Goal: Task Accomplishment & Management: Use online tool/utility

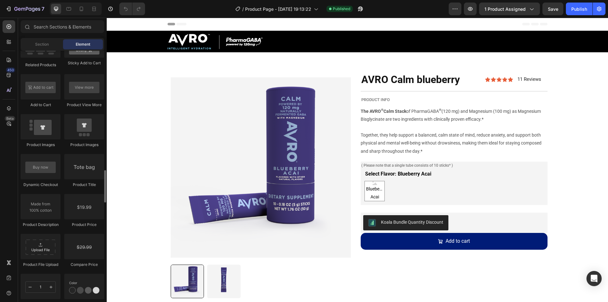
scroll to position [951, 0]
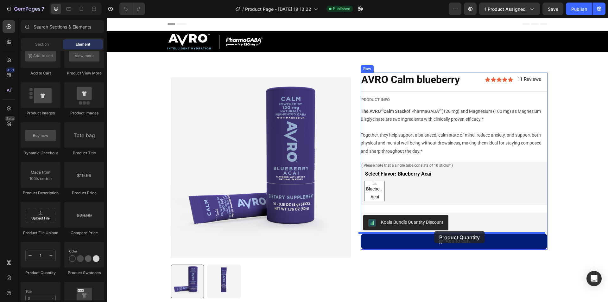
drag, startPoint x: 151, startPoint y: 272, endPoint x: 434, endPoint y: 231, distance: 286.0
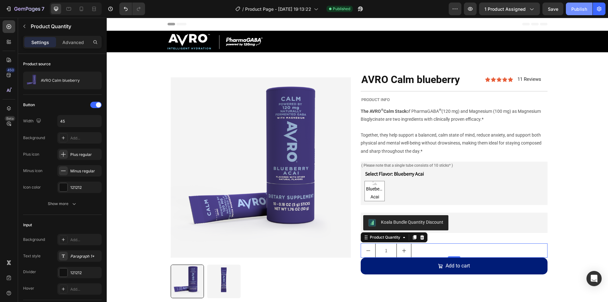
click at [581, 8] on div "Publish" at bounding box center [580, 9] width 16 height 7
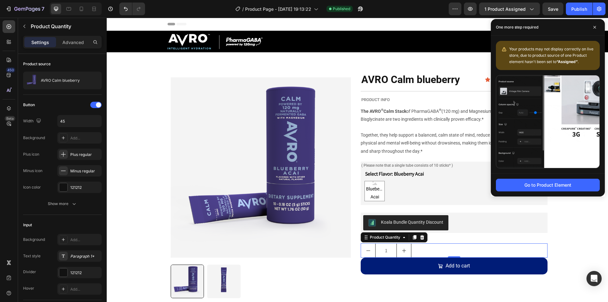
click at [459, 253] on div "1" at bounding box center [454, 250] width 187 height 14
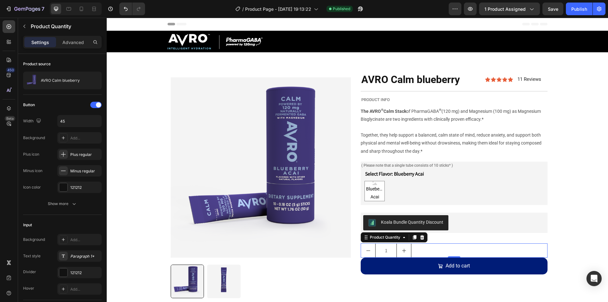
click at [404, 253] on button "increment" at bounding box center [404, 251] width 14 height 14
click at [371, 253] on button "decrement" at bounding box center [368, 251] width 14 height 14
type input "1"
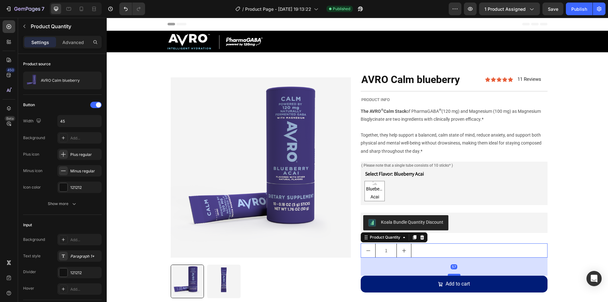
drag, startPoint x: 450, startPoint y: 256, endPoint x: 455, endPoint y: 274, distance: 18.8
click at [455, 274] on div at bounding box center [454, 275] width 13 height 2
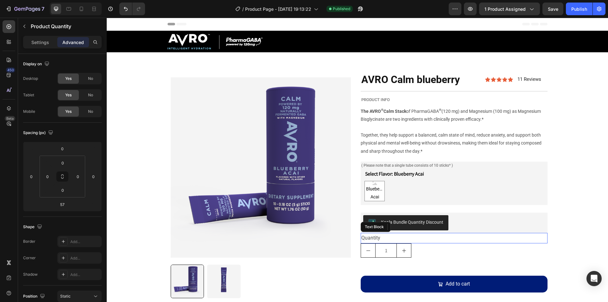
click at [456, 236] on div "Quantity" at bounding box center [454, 238] width 187 height 10
click at [444, 249] on div "1" at bounding box center [454, 250] width 187 height 14
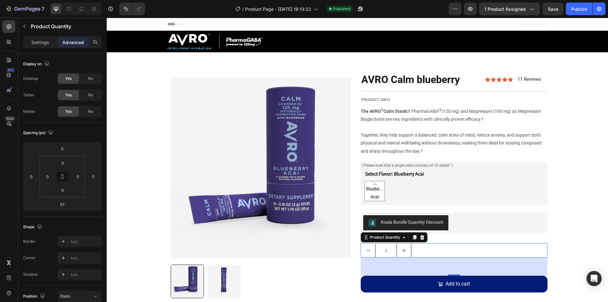
click at [421, 250] on div "1" at bounding box center [454, 250] width 187 height 14
click at [42, 46] on div "Settings" at bounding box center [40, 42] width 32 height 10
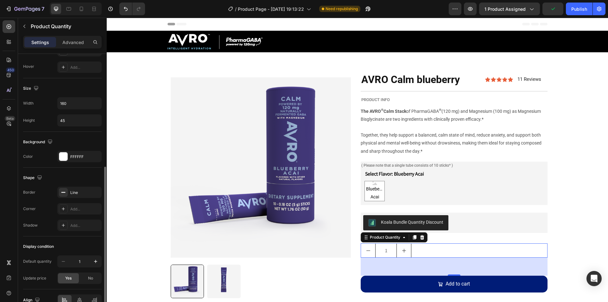
scroll to position [256, 0]
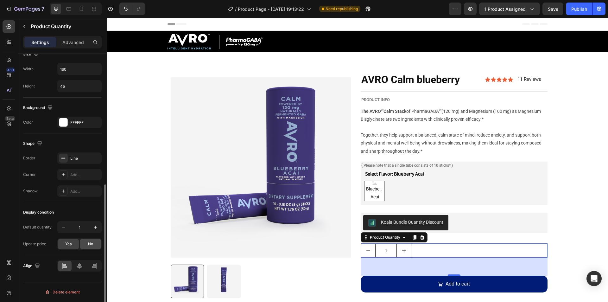
click at [94, 244] on div "No" at bounding box center [90, 244] width 21 height 10
click at [73, 242] on div "Yes" at bounding box center [68, 244] width 21 height 10
click at [580, 10] on div "Publish" at bounding box center [580, 9] width 16 height 7
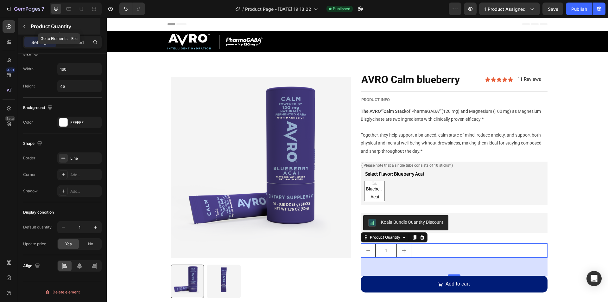
click at [27, 22] on button "button" at bounding box center [24, 26] width 10 height 10
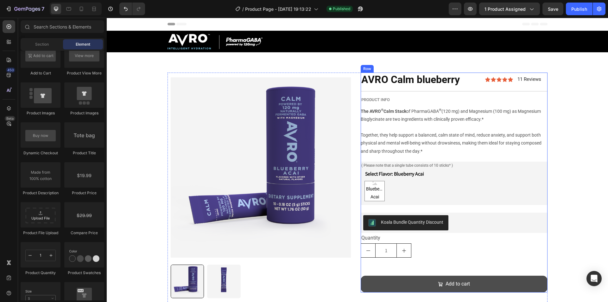
click at [425, 285] on button "Add to cart" at bounding box center [454, 284] width 187 height 17
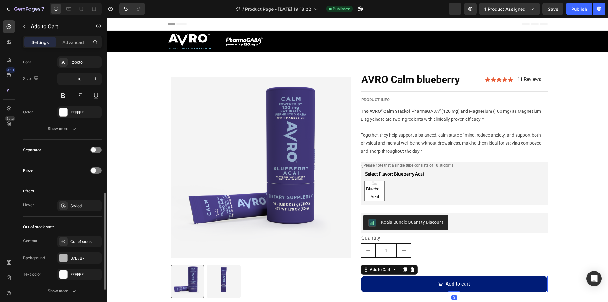
scroll to position [463, 0]
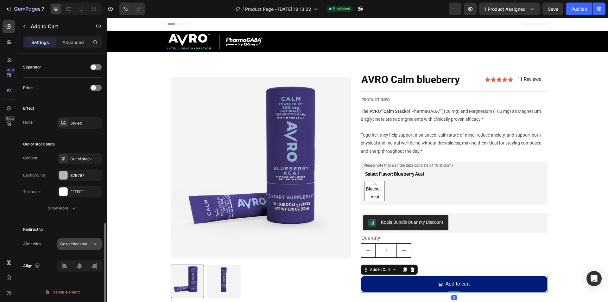
click at [90, 244] on div "Go to checkout" at bounding box center [76, 244] width 32 height 6
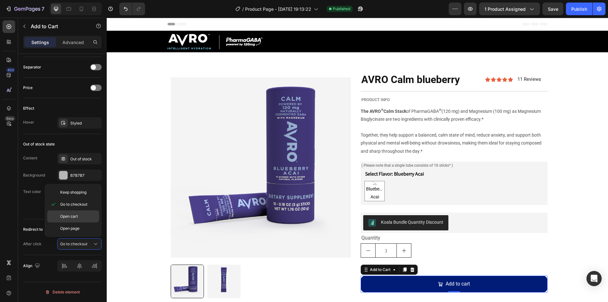
click at [73, 215] on span "Open cart" at bounding box center [69, 217] width 18 height 6
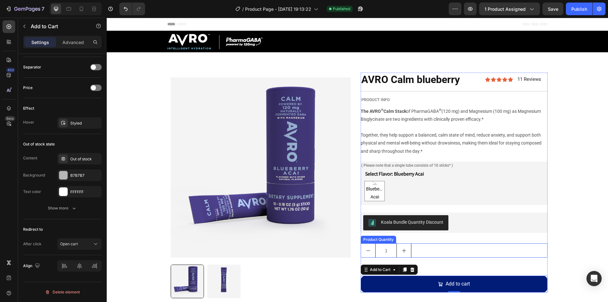
click at [426, 249] on div "1" at bounding box center [454, 250] width 187 height 14
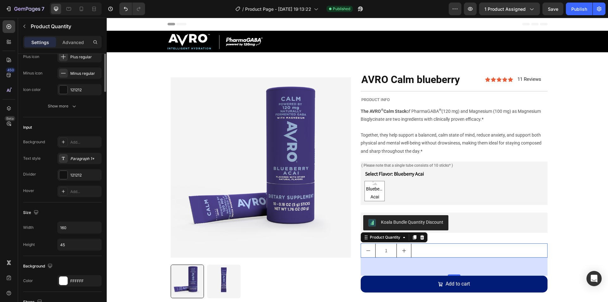
scroll to position [0, 0]
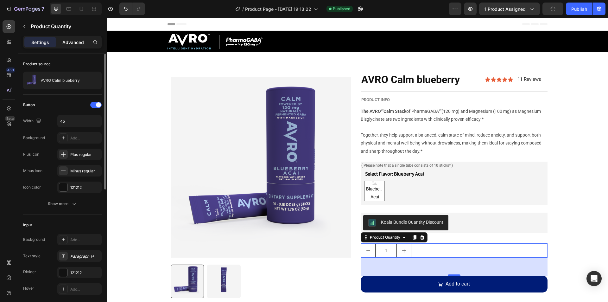
click at [68, 44] on p "Advanced" at bounding box center [73, 42] width 22 height 7
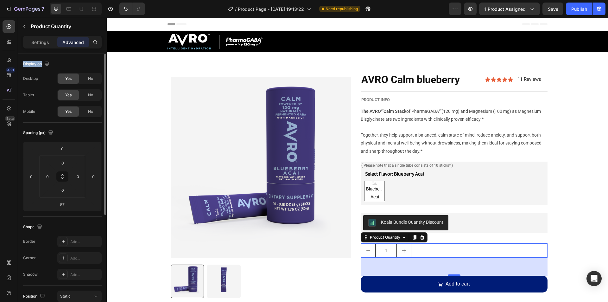
drag, startPoint x: 20, startPoint y: 64, endPoint x: 64, endPoint y: 64, distance: 44.4
click at [64, 64] on div "Display on Desktop Yes No Tablet Yes No Mobile Yes No Spacing (px) 0 0 57 0 0 0…" at bounding box center [62, 274] width 89 height 440
click at [64, 64] on div "Display on" at bounding box center [62, 64] width 79 height 10
click at [48, 62] on icon "button" at bounding box center [47, 64] width 6 height 6
click at [49, 84] on icon "button" at bounding box center [48, 84] width 5 height 3
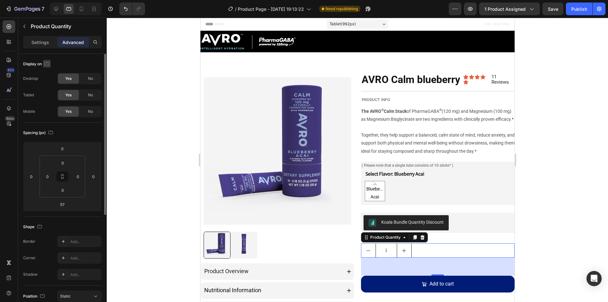
click at [47, 65] on icon "button" at bounding box center [47, 64] width 6 height 6
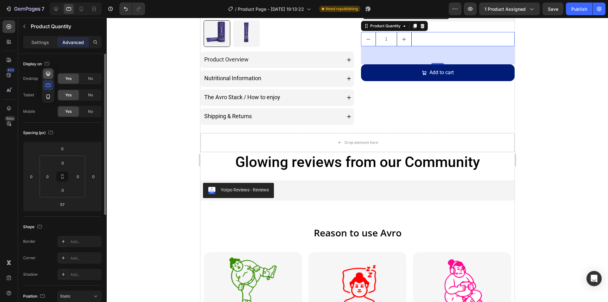
click at [49, 74] on icon "button" at bounding box center [48, 74] width 4 height 4
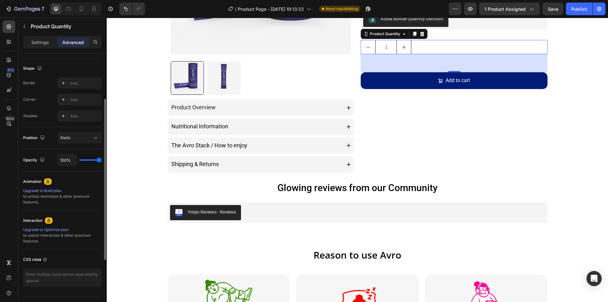
scroll to position [127, 0]
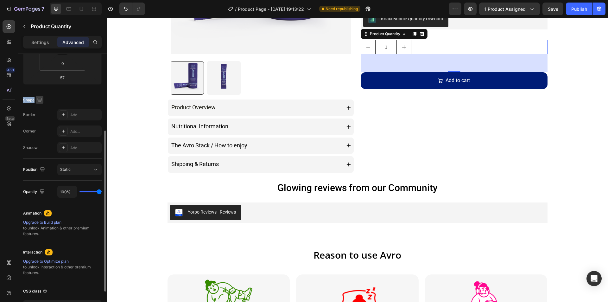
drag, startPoint x: 23, startPoint y: 101, endPoint x: 36, endPoint y: 99, distance: 13.4
click at [36, 99] on div "Display on Desktop Yes No Tablet Yes No Mobile Yes No Spacing (px) 0 0 57 0 0 0…" at bounding box center [62, 147] width 89 height 440
click at [34, 100] on div "Shape" at bounding box center [33, 100] width 20 height 9
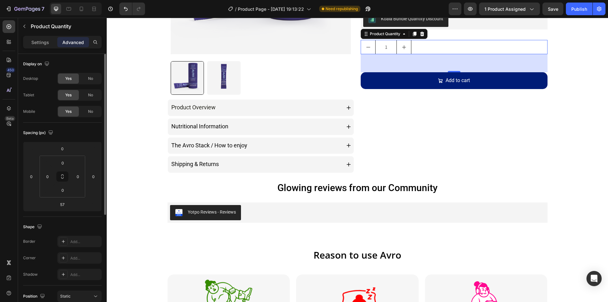
scroll to position [63, 0]
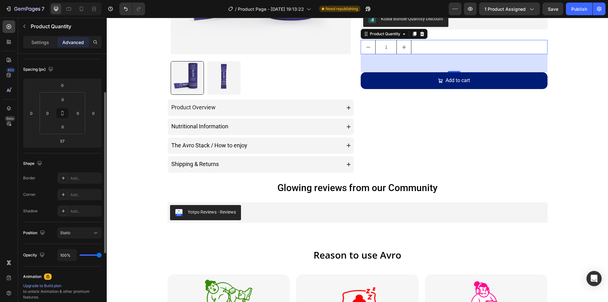
click at [26, 164] on div "Shape" at bounding box center [33, 163] width 20 height 9
click at [29, 164] on div "Shape" at bounding box center [33, 163] width 20 height 9
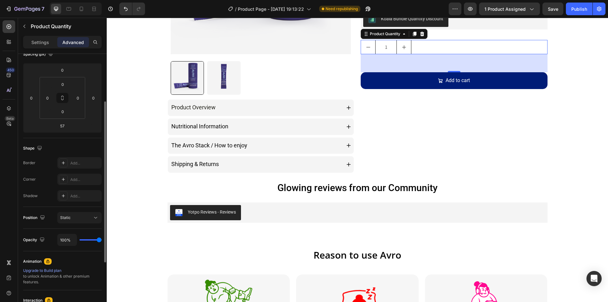
scroll to position [0, 0]
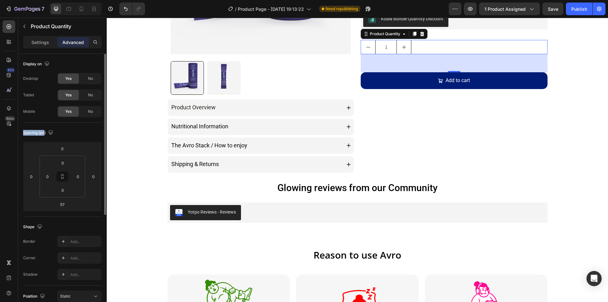
drag, startPoint x: 23, startPoint y: 131, endPoint x: 44, endPoint y: 131, distance: 20.6
click at [44, 131] on div "Spacing (px)" at bounding box center [38, 133] width 31 height 9
drag, startPoint x: 22, startPoint y: 62, endPoint x: 54, endPoint y: 63, distance: 32.6
click at [54, 63] on div "Display on Desktop Yes No Tablet Yes No Mobile Yes No Spacing (px) 0 0 57 0 0 0…" at bounding box center [62, 274] width 89 height 440
click at [54, 63] on div "Display on" at bounding box center [62, 64] width 79 height 10
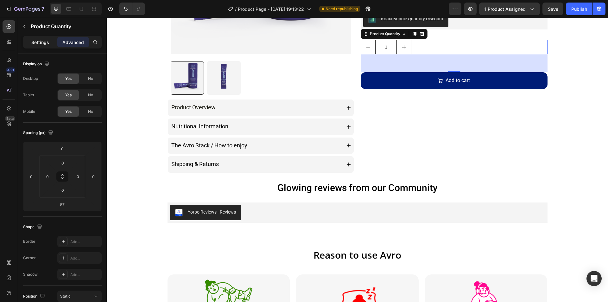
click at [37, 46] on div "Settings" at bounding box center [40, 42] width 32 height 10
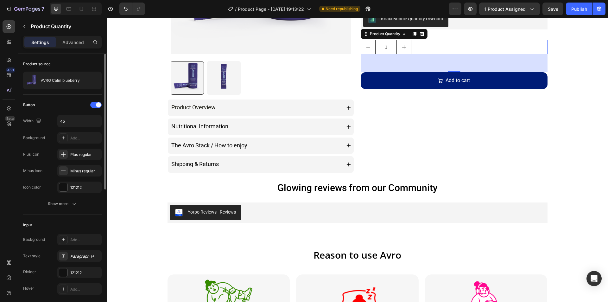
scroll to position [63, 0]
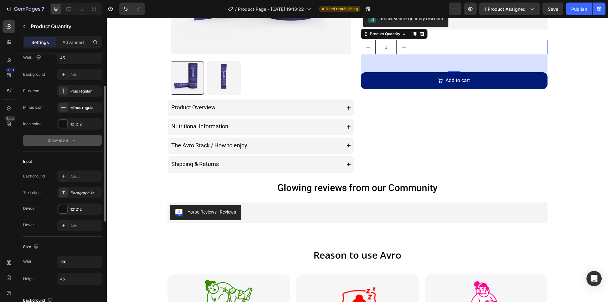
click at [63, 143] on div "Show more" at bounding box center [62, 140] width 29 height 6
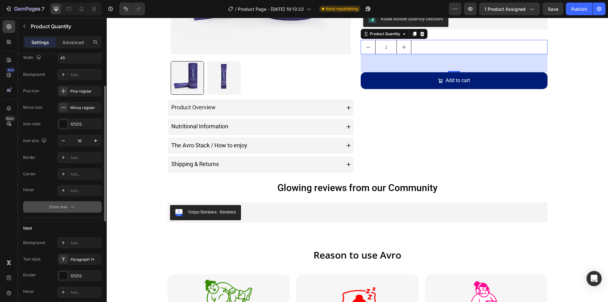
click at [63, 143] on icon "button" at bounding box center [63, 141] width 6 height 6
click at [96, 142] on icon "button" at bounding box center [96, 141] width 6 height 6
type input "18"
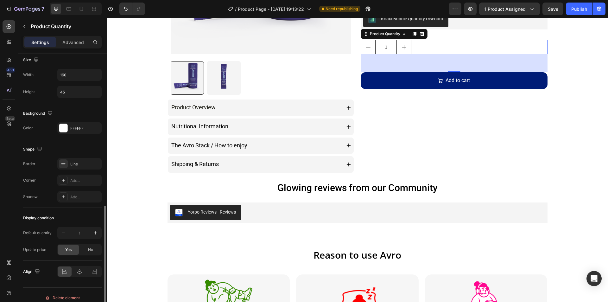
scroll to position [323, 0]
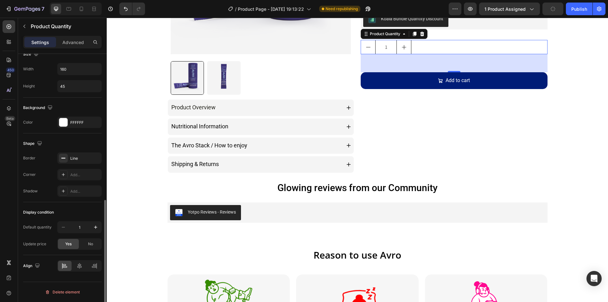
click at [86, 253] on div "Display condition Default quantity 1 Update price Yes No" at bounding box center [62, 228] width 79 height 53
click at [88, 244] on span "No" at bounding box center [90, 244] width 5 height 6
click at [74, 242] on div "Yes" at bounding box center [68, 244] width 21 height 10
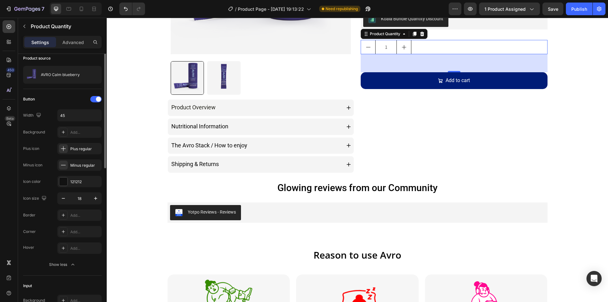
scroll to position [0, 0]
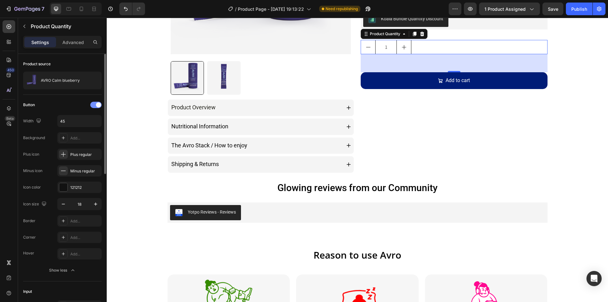
click at [92, 104] on div at bounding box center [95, 105] width 11 height 6
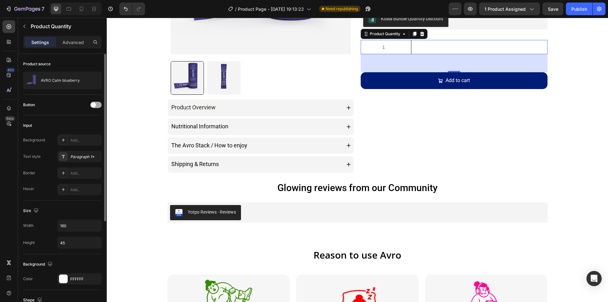
click at [92, 104] on span at bounding box center [93, 104] width 5 height 5
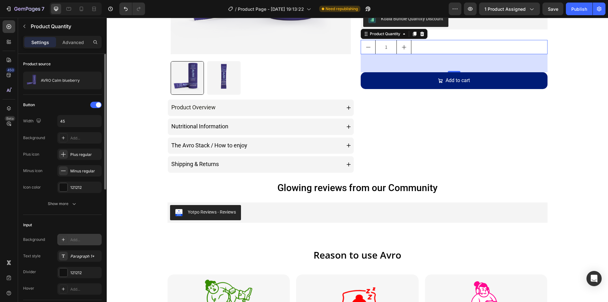
scroll to position [32, 0]
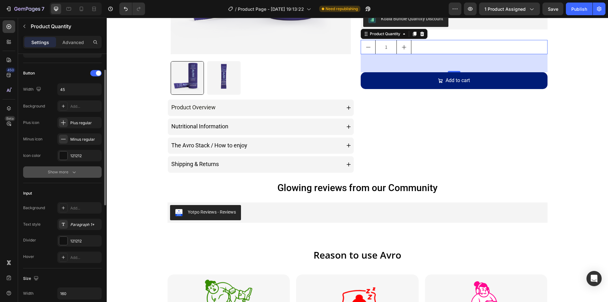
click at [65, 174] on div "Show more" at bounding box center [62, 172] width 29 height 6
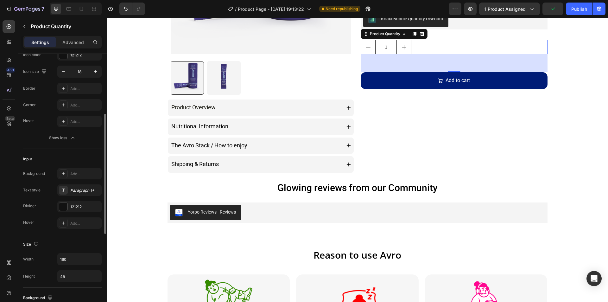
scroll to position [0, 0]
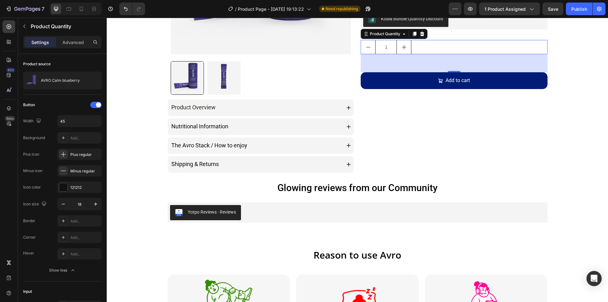
click at [442, 46] on div "1" at bounding box center [454, 47] width 187 height 14
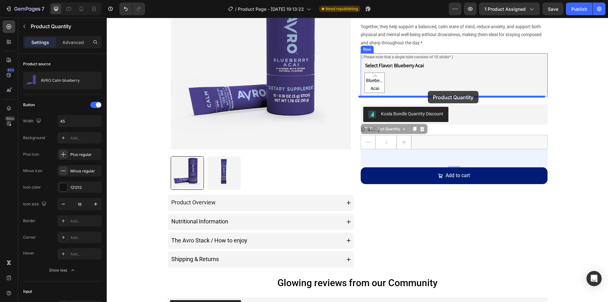
drag, startPoint x: 433, startPoint y: 141, endPoint x: 428, endPoint y: 91, distance: 50.6
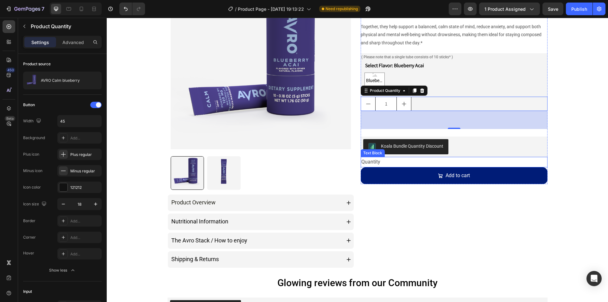
click at [377, 161] on div "Quantity" at bounding box center [454, 162] width 187 height 10
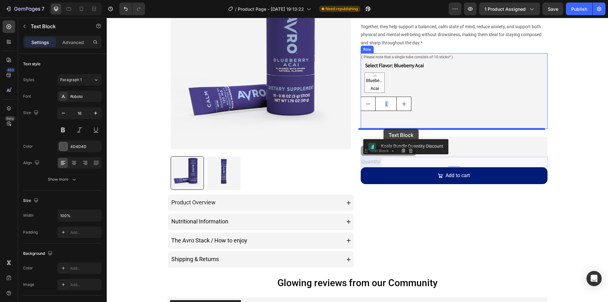
drag, startPoint x: 396, startPoint y: 106, endPoint x: 384, endPoint y: 129, distance: 26.2
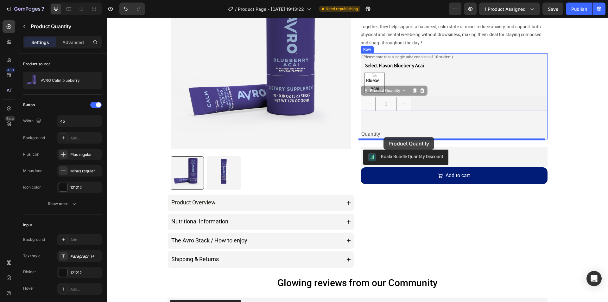
drag, startPoint x: 415, startPoint y: 125, endPoint x: 384, endPoint y: 137, distance: 34.0
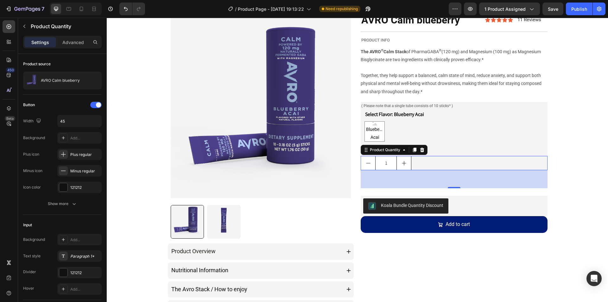
scroll to position [45, 0]
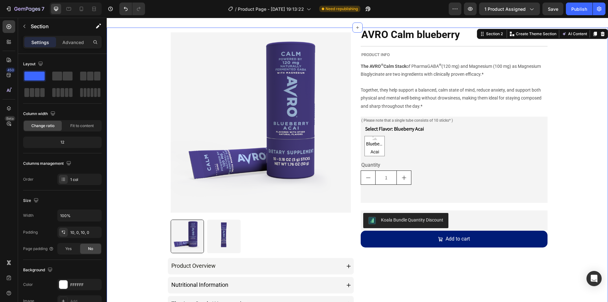
click at [583, 1] on div "7 / Product Page - [DATE] 19:13:22 Need republishing Preview 1 product assigned…" at bounding box center [304, 9] width 608 height 18
click at [581, 8] on div "Publish" at bounding box center [580, 9] width 16 height 7
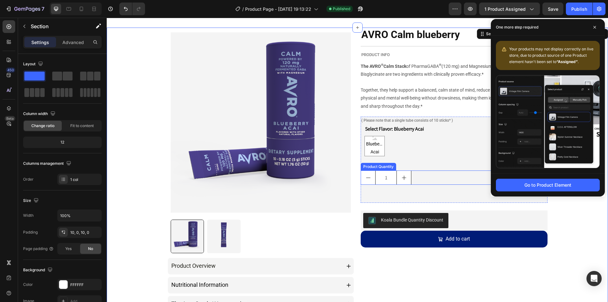
click at [386, 179] on input "1" at bounding box center [386, 178] width 22 height 14
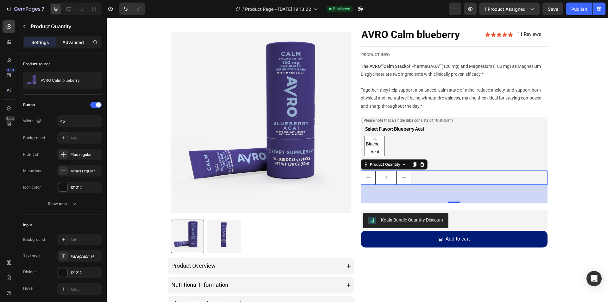
click at [77, 47] on div "Advanced" at bounding box center [73, 42] width 32 height 10
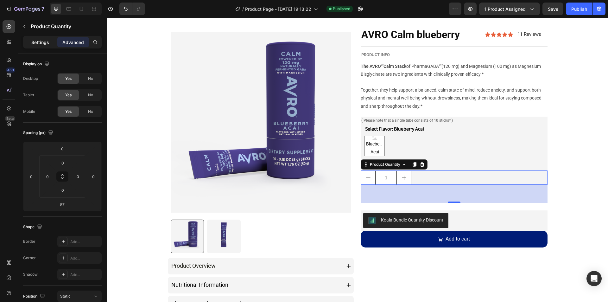
click at [26, 46] on div "Settings" at bounding box center [40, 42] width 32 height 10
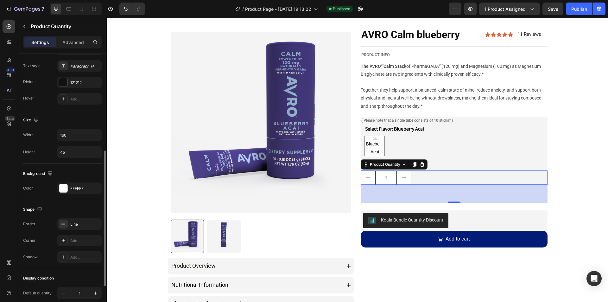
scroll to position [127, 0]
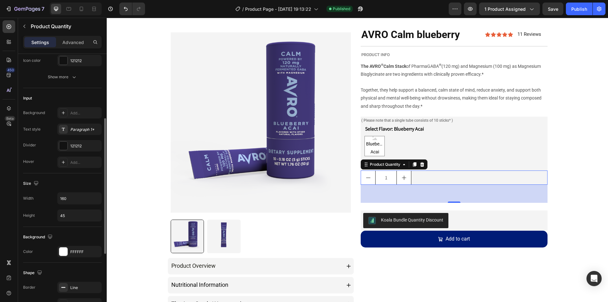
click at [60, 68] on div "Button Width 45 Background Add... Plus icon Plus regular Minus icon Minus regul…" at bounding box center [62, 28] width 79 height 110
click at [60, 74] on div "Show more" at bounding box center [62, 77] width 29 height 6
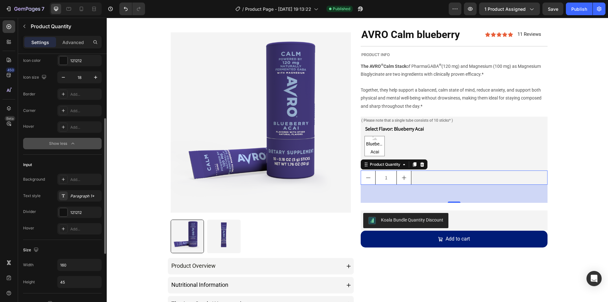
click at [61, 141] on div "Show less" at bounding box center [62, 143] width 27 height 6
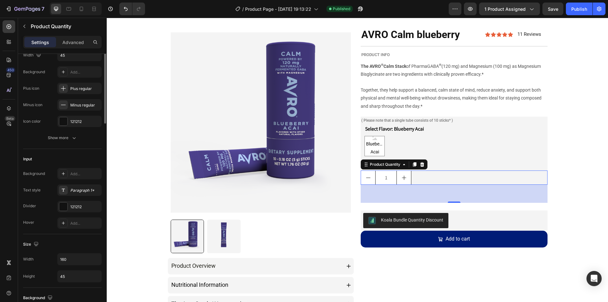
scroll to position [0, 0]
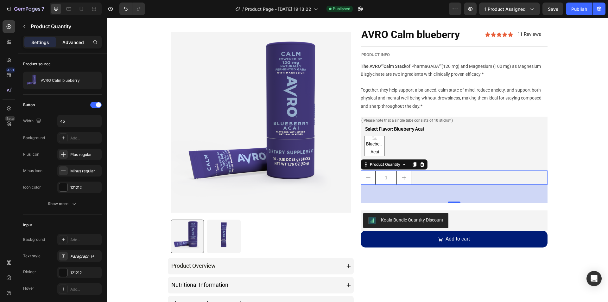
click at [61, 42] on div "Advanced" at bounding box center [73, 42] width 32 height 10
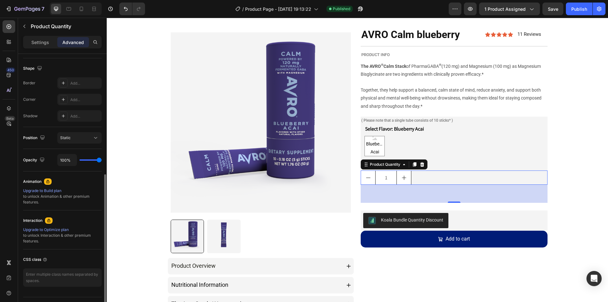
scroll to position [174, 0]
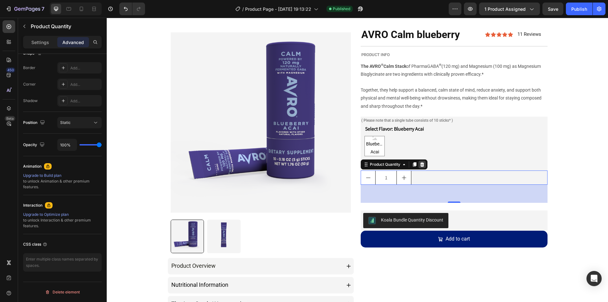
click at [419, 162] on div at bounding box center [423, 165] width 8 height 8
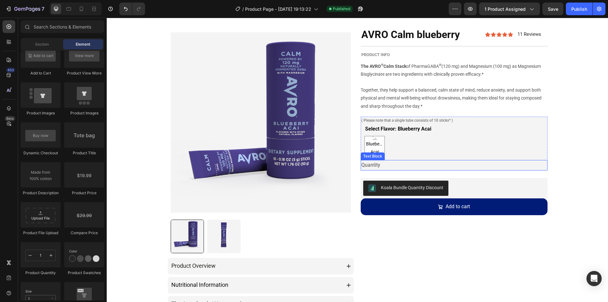
click at [397, 165] on div "Quantity" at bounding box center [454, 165] width 187 height 10
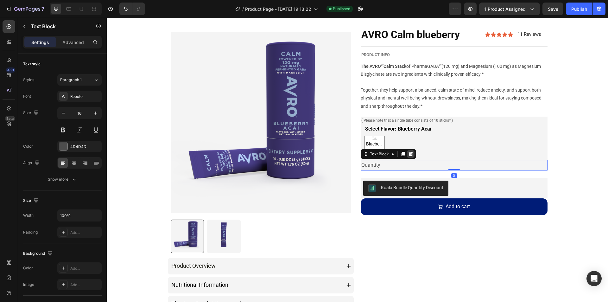
click at [408, 156] on icon at bounding box center [410, 153] width 5 height 5
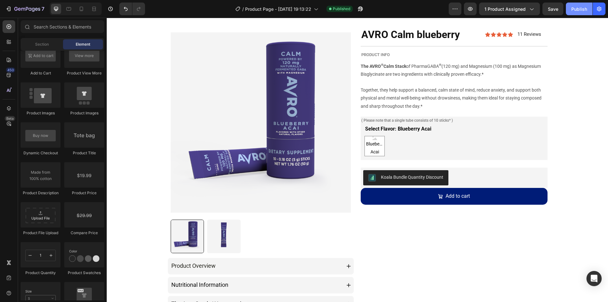
drag, startPoint x: 570, startPoint y: 9, endPoint x: 413, endPoint y: 18, distance: 157.4
click at [570, 9] on button "Publish" at bounding box center [579, 9] width 27 height 13
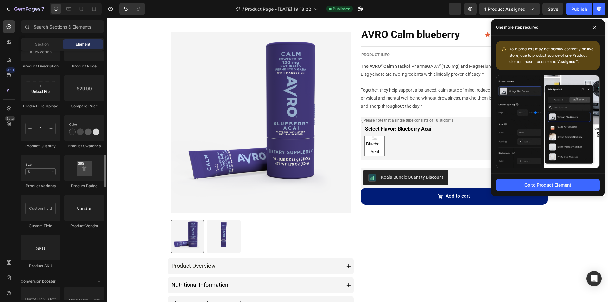
scroll to position [1046, 0]
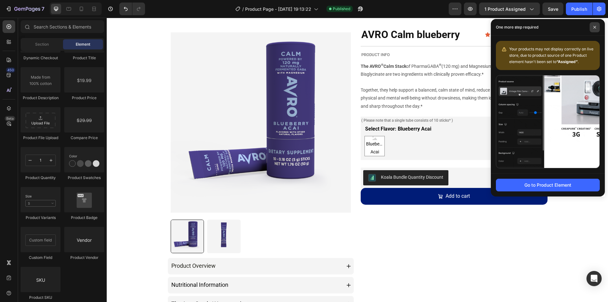
click at [596, 29] on icon at bounding box center [594, 27] width 3 height 3
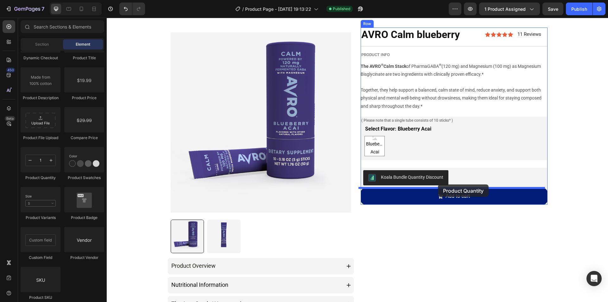
drag, startPoint x: 373, startPoint y: 177, endPoint x: 438, endPoint y: 184, distance: 66.0
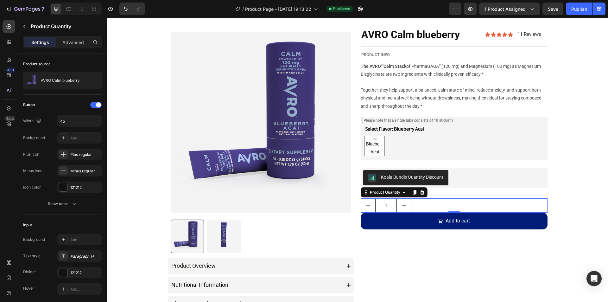
click at [405, 202] on button "increment" at bounding box center [404, 206] width 14 height 14
type input "2"
click at [418, 205] on div "2" at bounding box center [454, 205] width 187 height 14
click at [67, 47] on div "Advanced" at bounding box center [73, 42] width 32 height 10
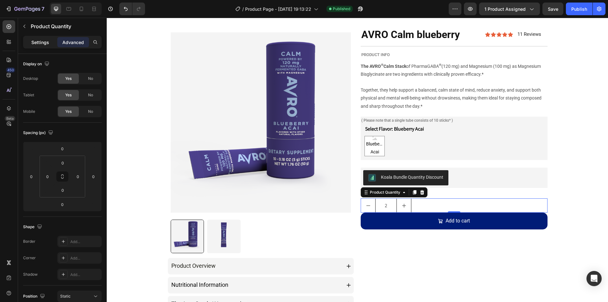
click at [45, 44] on p "Settings" at bounding box center [40, 42] width 18 height 7
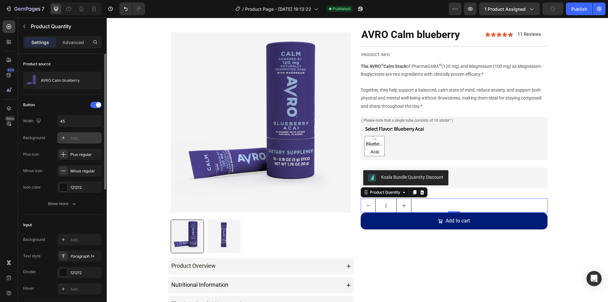
click at [80, 141] on div "Add..." at bounding box center [79, 137] width 44 height 11
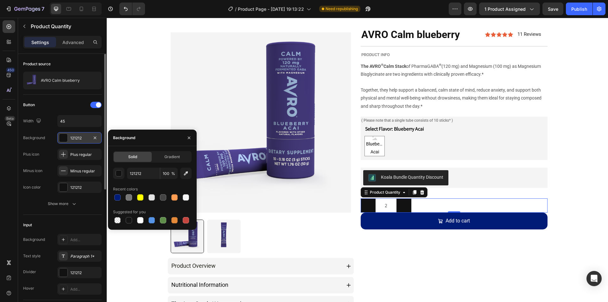
click at [95, 135] on button "button" at bounding box center [95, 138] width 8 height 8
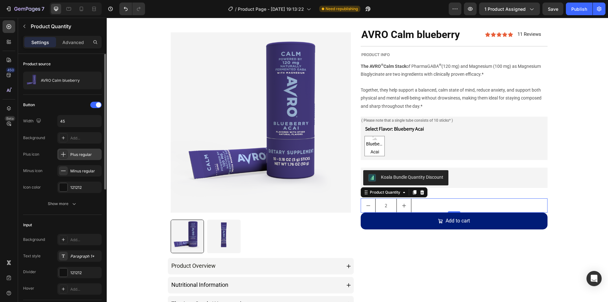
click at [84, 152] on div "Plus regular" at bounding box center [85, 155] width 30 height 6
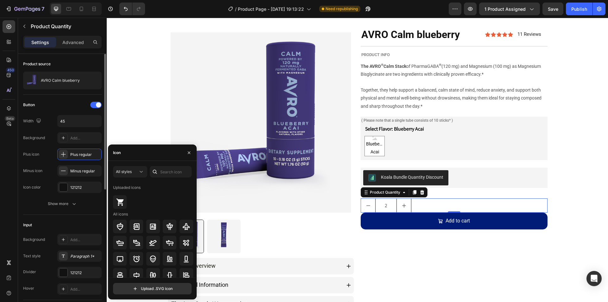
click at [65, 113] on div "Button Width 45 Background Add... Plus icon Plus regular Minus icon Minus regul…" at bounding box center [62, 146] width 79 height 93
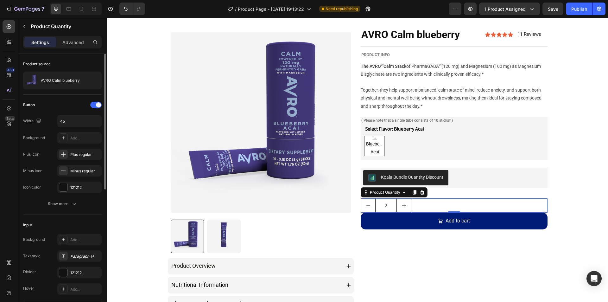
scroll to position [32, 0]
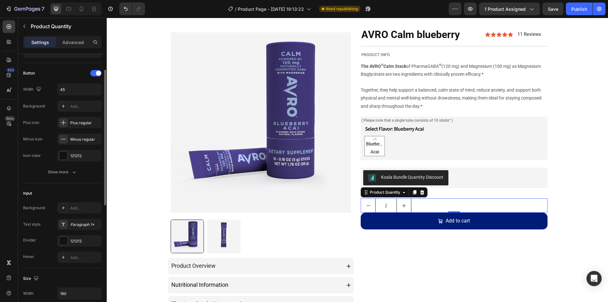
click at [67, 163] on div "Button Width 45 Background Add... Plus icon Plus regular Minus icon Minus regul…" at bounding box center [62, 123] width 79 height 110
click at [67, 170] on div "Show more" at bounding box center [62, 172] width 29 height 6
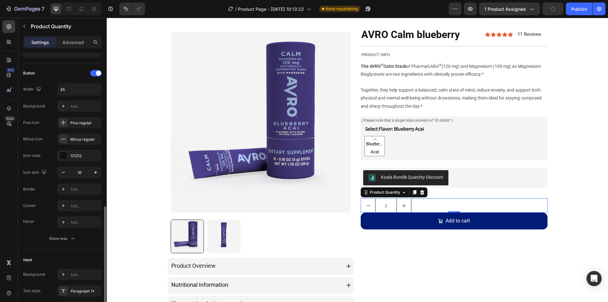
scroll to position [127, 0]
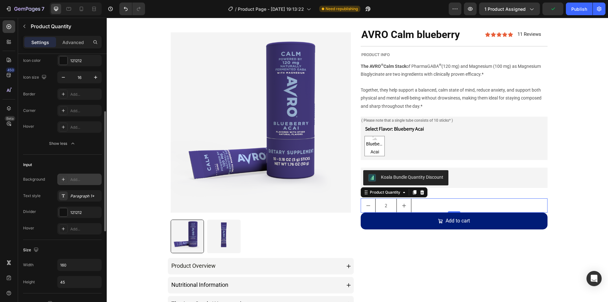
click at [75, 182] on div "Add..." at bounding box center [85, 180] width 30 height 6
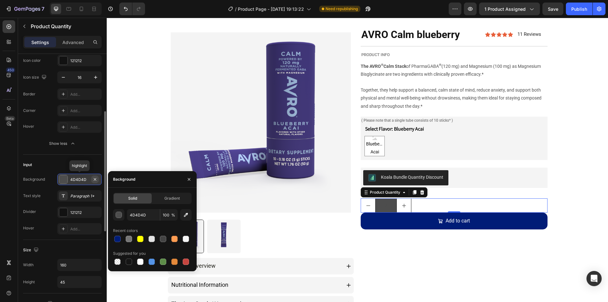
click at [94, 178] on icon "button" at bounding box center [95, 179] width 5 height 5
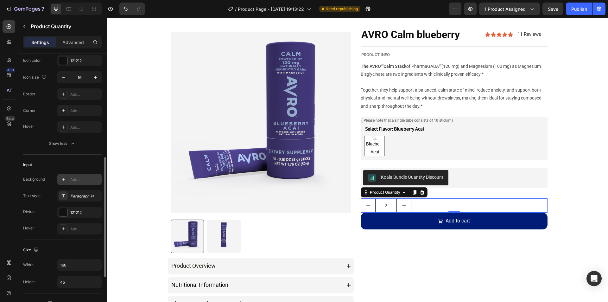
scroll to position [158, 0]
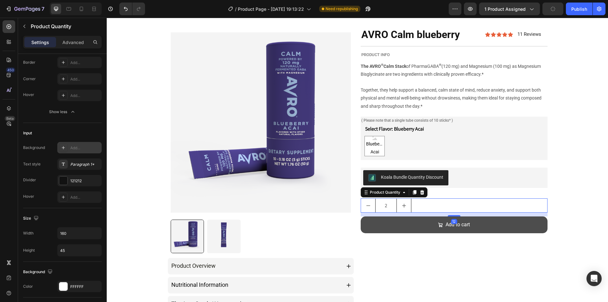
drag, startPoint x: 455, startPoint y: 212, endPoint x: 455, endPoint y: 216, distance: 3.8
click at [455, 216] on div at bounding box center [454, 215] width 13 height 1
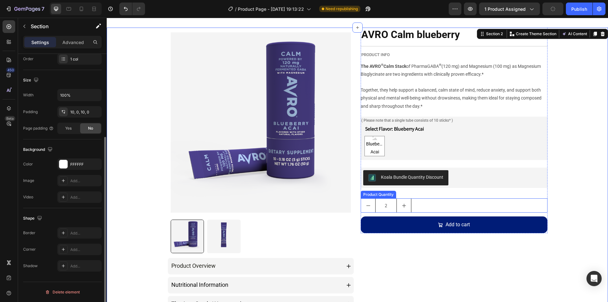
scroll to position [0, 0]
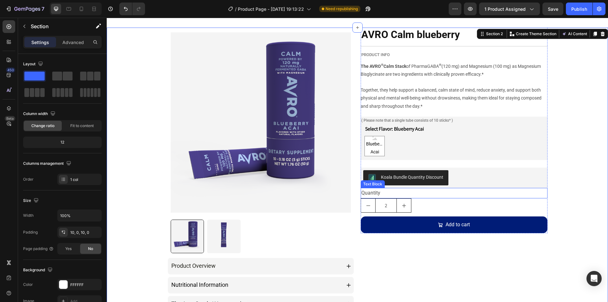
click at [426, 195] on div "Quantity" at bounding box center [454, 193] width 187 height 10
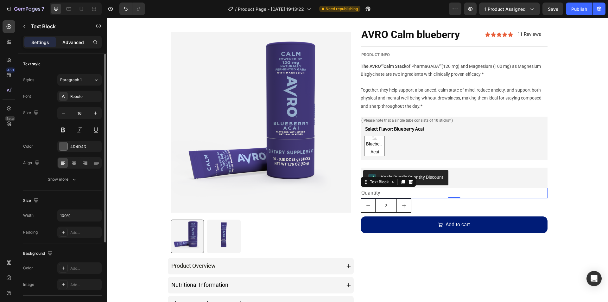
click at [80, 42] on p "Advanced" at bounding box center [73, 42] width 22 height 7
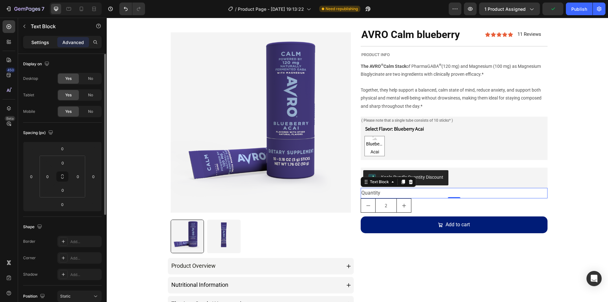
click at [38, 37] on div "Settings" at bounding box center [40, 42] width 32 height 10
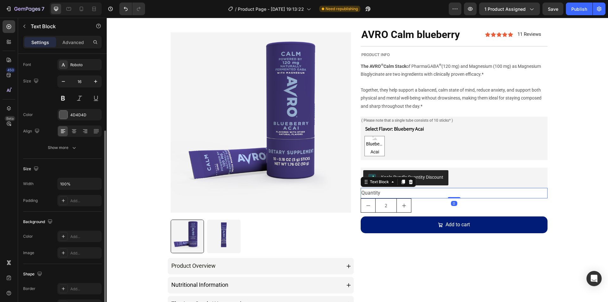
scroll to position [95, 0]
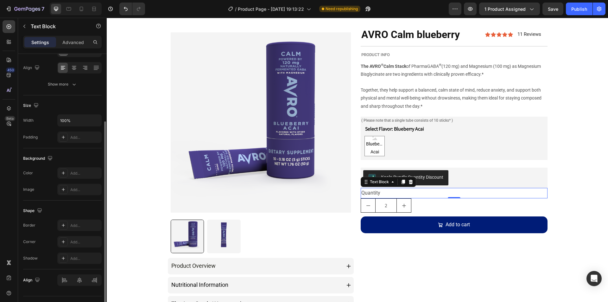
click at [63, 78] on div "Font Roboto Size 16 Color 4D4D4D Align Show more" at bounding box center [62, 43] width 79 height 94
click at [64, 80] on button "Show more" at bounding box center [62, 84] width 79 height 11
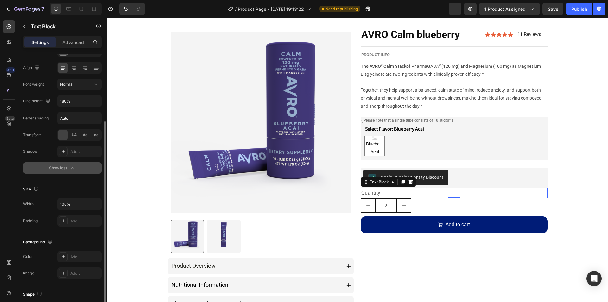
click at [61, 163] on button "Show less" at bounding box center [62, 167] width 79 height 11
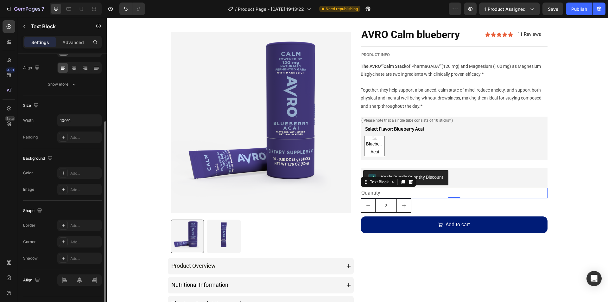
scroll to position [109, 0]
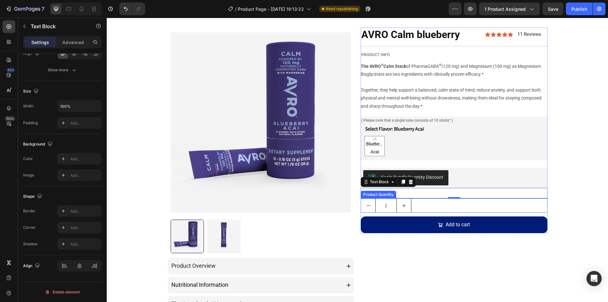
click at [419, 202] on div "2" at bounding box center [454, 205] width 187 height 14
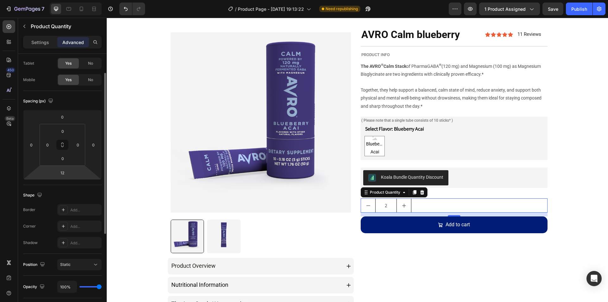
scroll to position [63, 0]
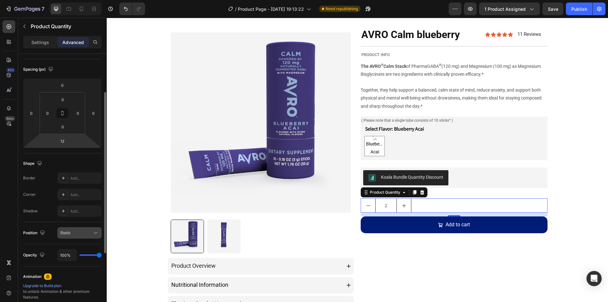
click at [65, 229] on button "Static" at bounding box center [79, 232] width 44 height 11
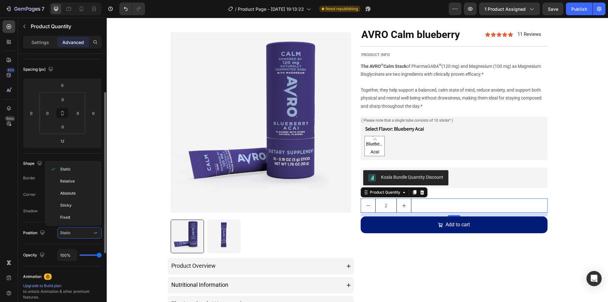
click at [34, 221] on div "Shape Border Add... Corner Add... Shadow Add..." at bounding box center [62, 187] width 79 height 69
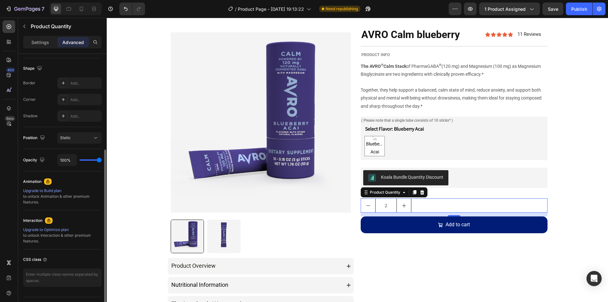
scroll to position [174, 0]
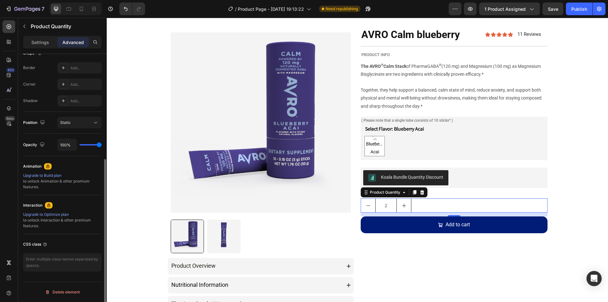
click at [62, 272] on div "CSS class" at bounding box center [62, 255] width 79 height 42
click at [62, 264] on textarea at bounding box center [62, 262] width 79 height 18
click at [8, 75] on icon at bounding box center [9, 75] width 4 height 4
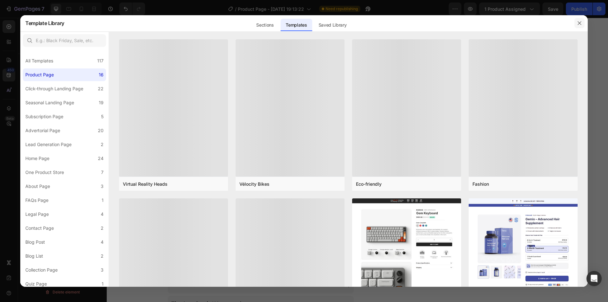
click at [580, 21] on icon "button" at bounding box center [579, 23] width 5 height 5
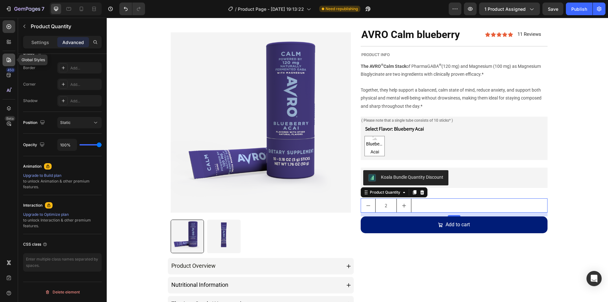
click at [12, 63] on icon at bounding box center [9, 60] width 6 height 6
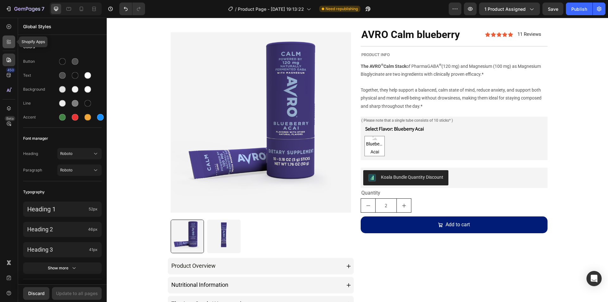
click at [7, 45] on icon at bounding box center [9, 42] width 6 height 6
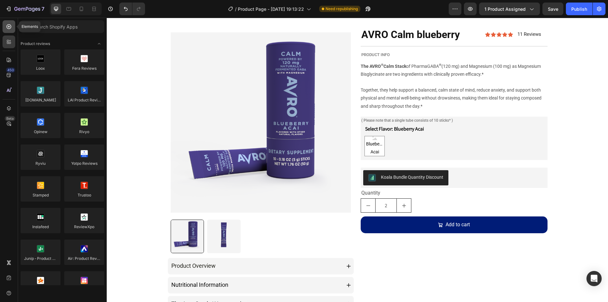
scroll to position [1046, 0]
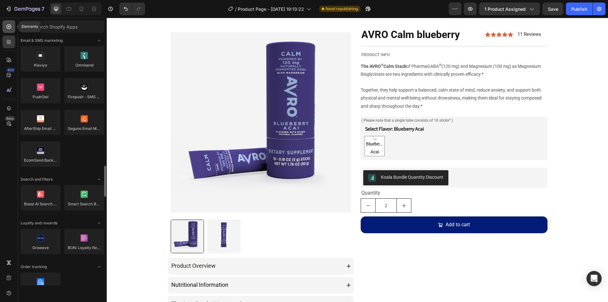
click at [12, 26] on div at bounding box center [9, 26] width 13 height 13
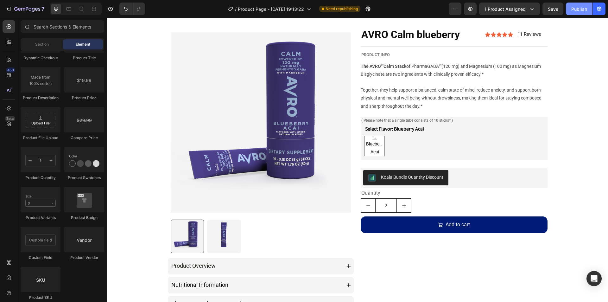
click at [580, 9] on div "Publish" at bounding box center [580, 9] width 16 height 7
click at [531, 6] on icon "button" at bounding box center [532, 9] width 6 height 6
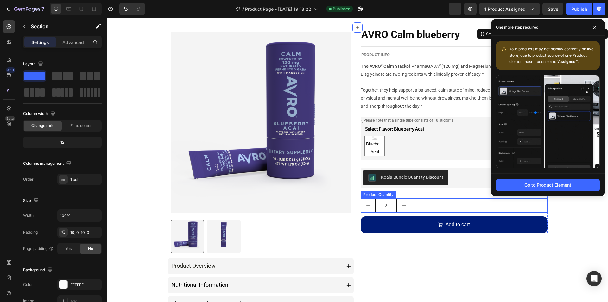
click at [421, 202] on div "2" at bounding box center [454, 205] width 187 height 14
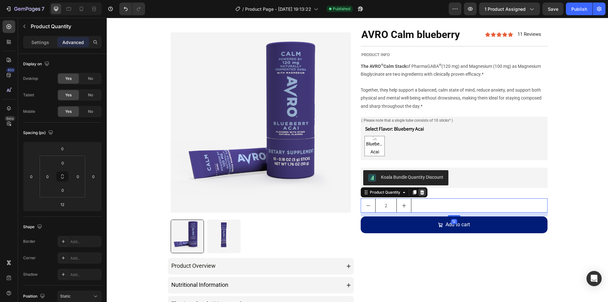
click at [420, 195] on icon at bounding box center [422, 192] width 5 height 5
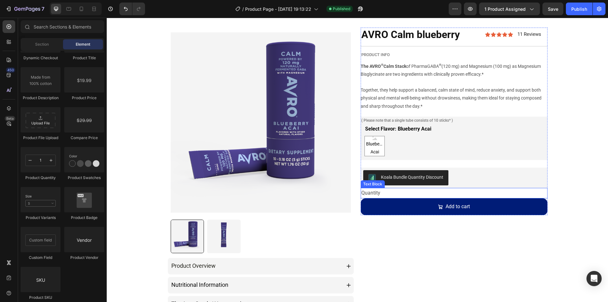
click at [400, 191] on div "Quantity" at bounding box center [454, 193] width 187 height 10
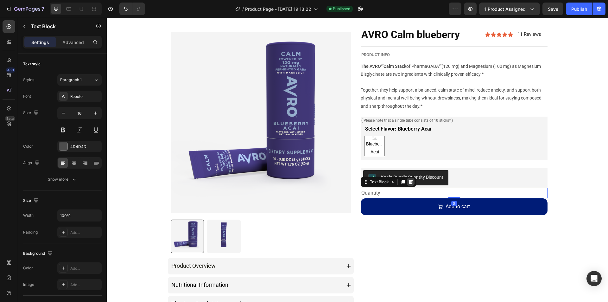
click at [411, 183] on icon at bounding box center [410, 181] width 5 height 5
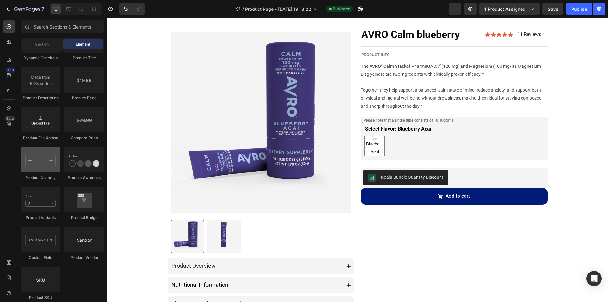
click at [46, 172] on div at bounding box center [41, 159] width 40 height 25
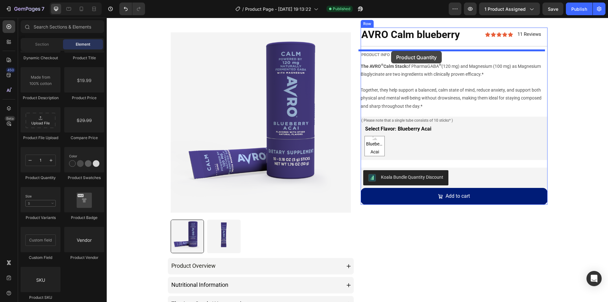
drag, startPoint x: 148, startPoint y: 187, endPoint x: 391, endPoint y: 51, distance: 278.9
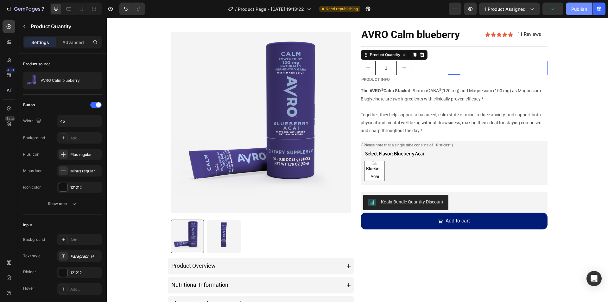
click at [578, 12] on div "Publish" at bounding box center [580, 9] width 16 height 7
click at [458, 67] on div "1" at bounding box center [454, 68] width 187 height 14
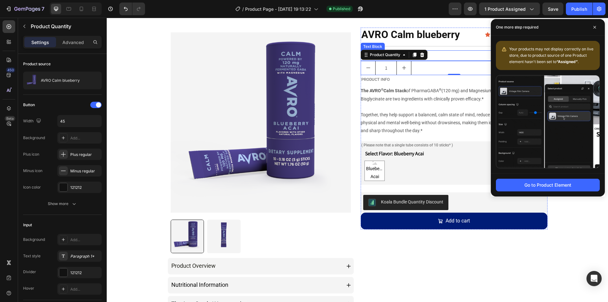
click at [432, 55] on div "Quantity" at bounding box center [454, 55] width 187 height 10
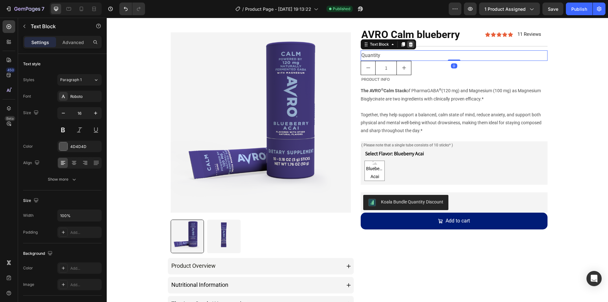
click at [409, 44] on icon at bounding box center [411, 44] width 4 height 4
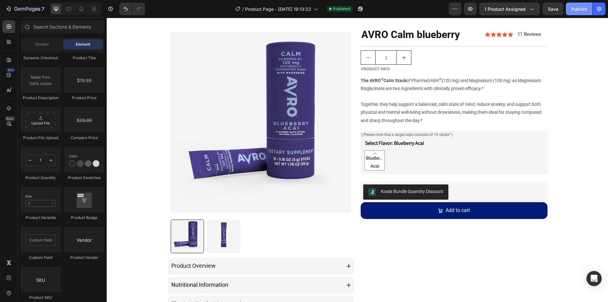
click at [568, 12] on button "Publish" at bounding box center [579, 9] width 27 height 13
click at [421, 54] on div "1" at bounding box center [454, 57] width 187 height 14
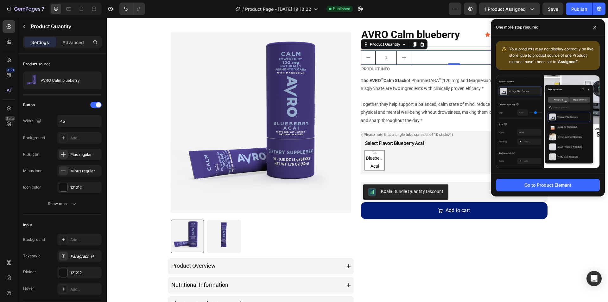
click at [426, 54] on div "1" at bounding box center [454, 57] width 187 height 14
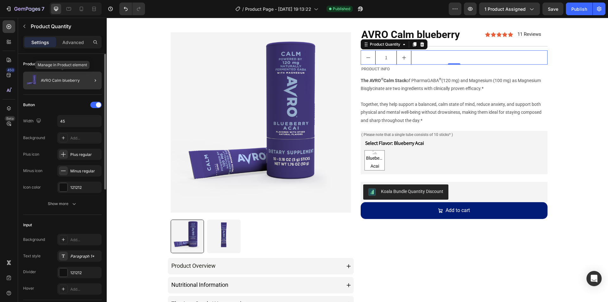
click at [60, 76] on div "AVRO Calm blueberry" at bounding box center [62, 81] width 79 height 18
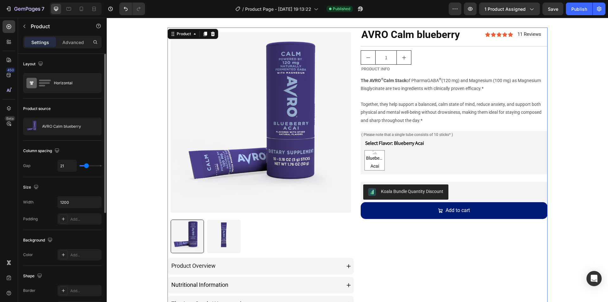
click at [72, 63] on div "Layout" at bounding box center [62, 64] width 79 height 10
click at [68, 52] on div "Settings Advanced" at bounding box center [62, 45] width 89 height 18
click at [69, 43] on p "Advanced" at bounding box center [73, 42] width 22 height 7
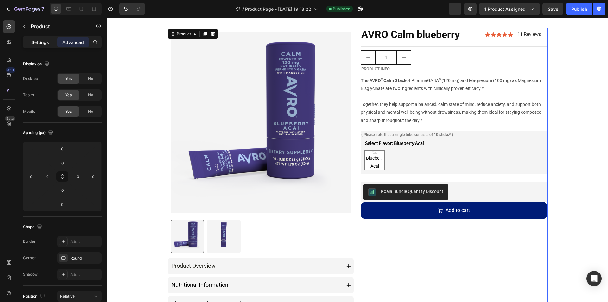
click at [39, 42] on p "Settings" at bounding box center [40, 42] width 18 height 7
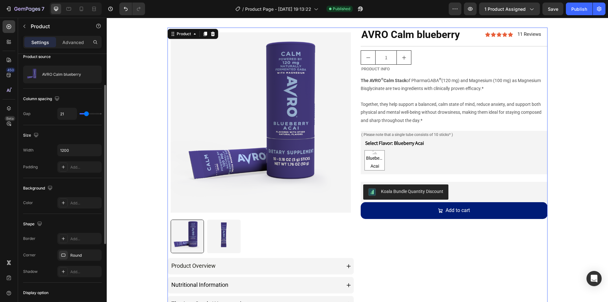
scroll to position [179, 0]
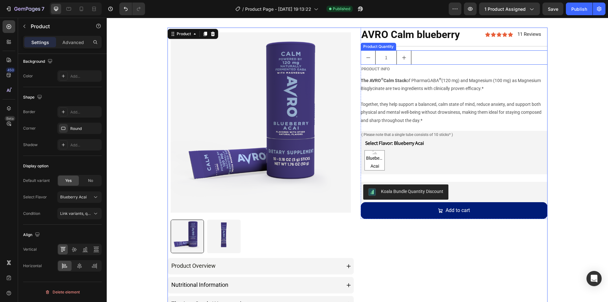
click at [414, 60] on div "1" at bounding box center [454, 57] width 187 height 14
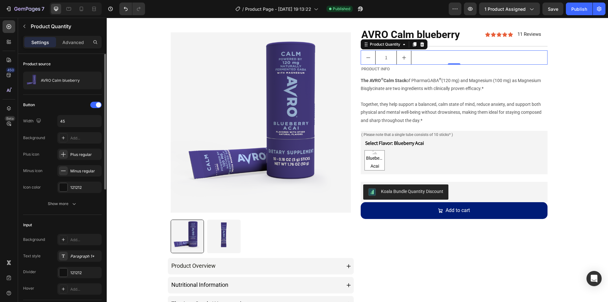
scroll to position [32, 0]
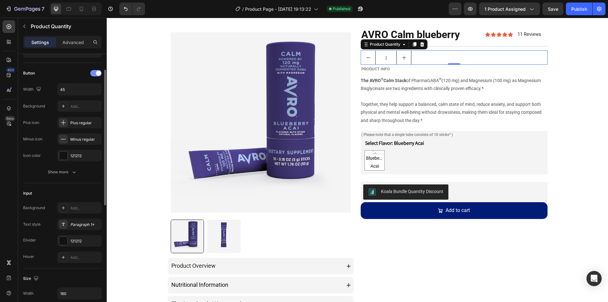
click at [93, 71] on div at bounding box center [95, 73] width 11 height 6
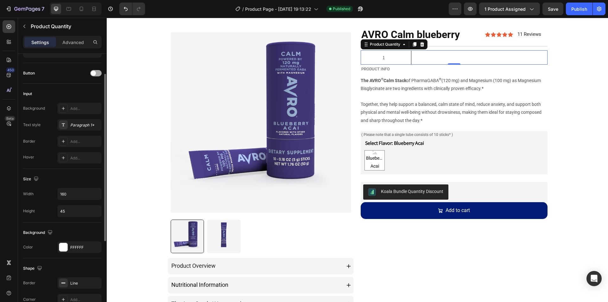
click at [93, 71] on span at bounding box center [93, 73] width 5 height 5
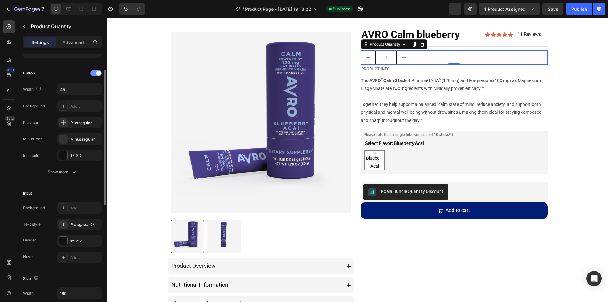
click at [99, 73] on span at bounding box center [98, 73] width 5 height 5
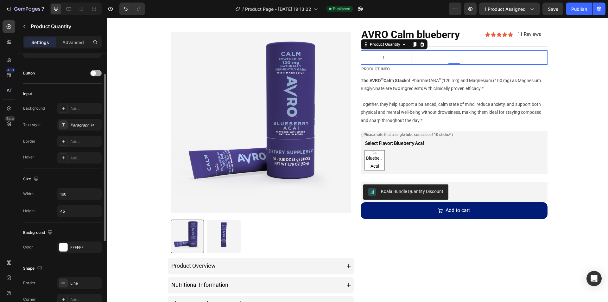
click at [97, 73] on div at bounding box center [95, 73] width 11 height 6
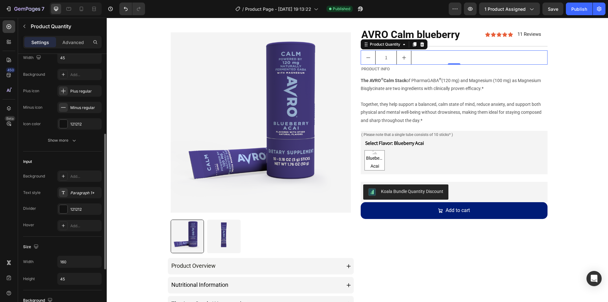
scroll to position [95, 0]
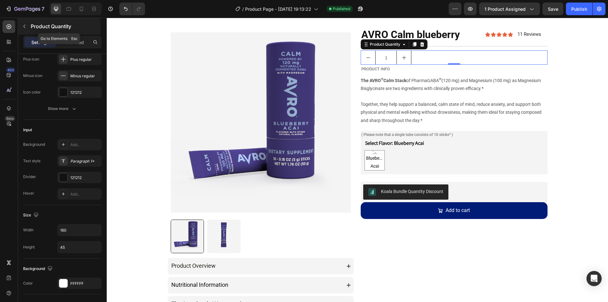
click at [25, 24] on icon "button" at bounding box center [24, 26] width 5 height 5
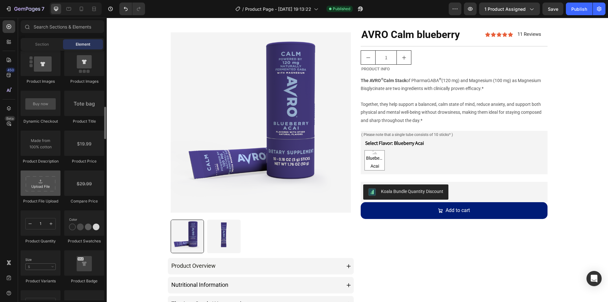
scroll to position [887, 0]
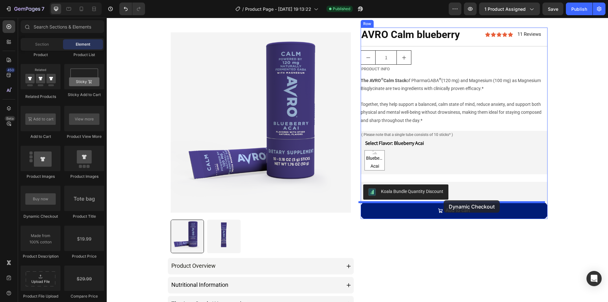
drag, startPoint x: 152, startPoint y: 206, endPoint x: 444, endPoint y: 200, distance: 291.9
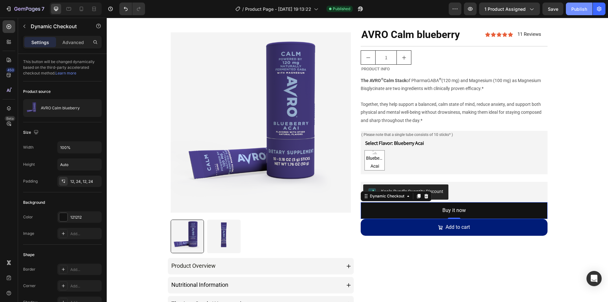
click at [576, 12] on div "Publish" at bounding box center [580, 9] width 16 height 7
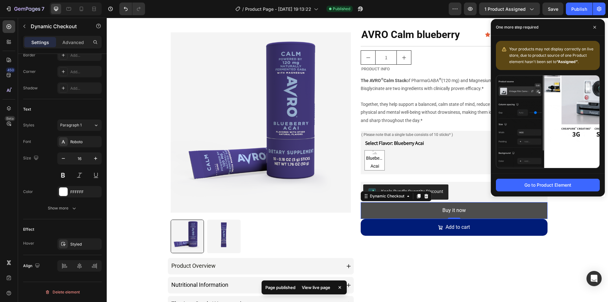
click at [420, 210] on button "Buy it now" at bounding box center [454, 210] width 187 height 17
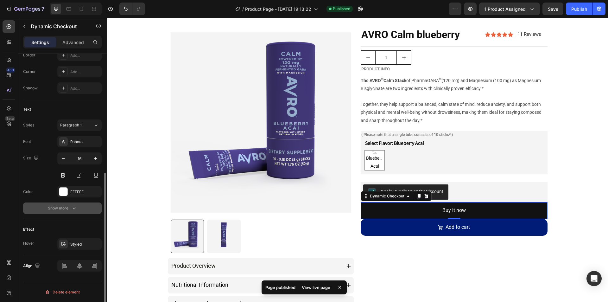
click at [67, 207] on div "Show more" at bounding box center [62, 208] width 29 height 6
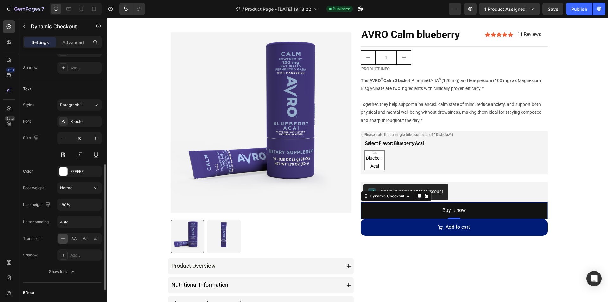
scroll to position [203, 0]
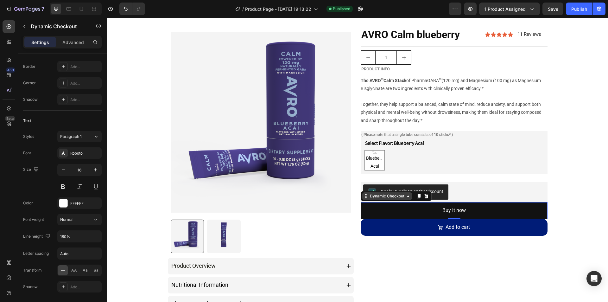
click at [397, 199] on div "Dynamic Checkout" at bounding box center [387, 196] width 50 height 8
click at [408, 197] on icon at bounding box center [408, 196] width 5 height 5
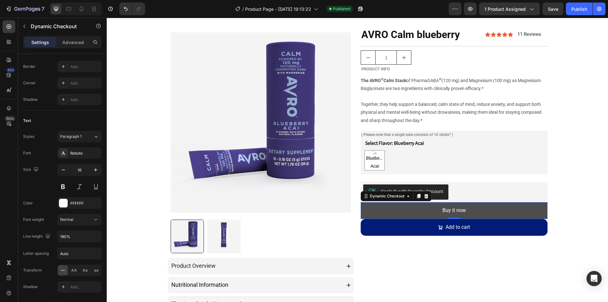
click at [438, 212] on button "Buy it now" at bounding box center [454, 210] width 187 height 17
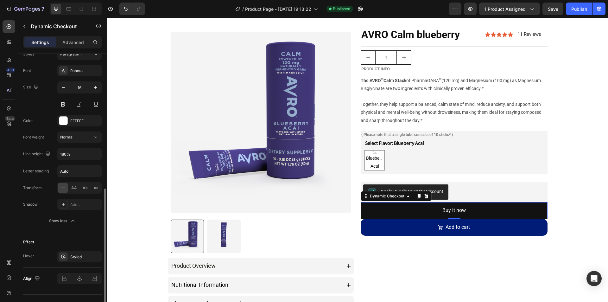
scroll to position [298, 0]
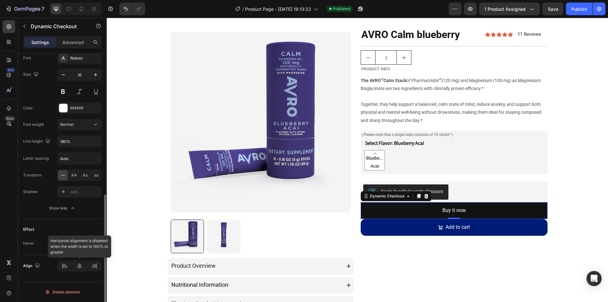
click at [64, 265] on div at bounding box center [79, 265] width 44 height 11
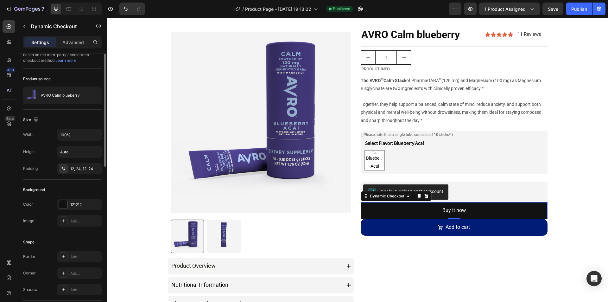
scroll to position [0, 0]
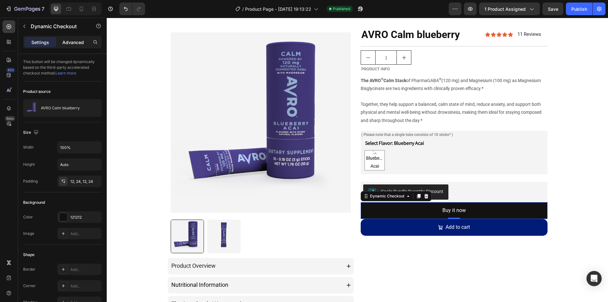
click at [65, 40] on p "Advanced" at bounding box center [73, 42] width 22 height 7
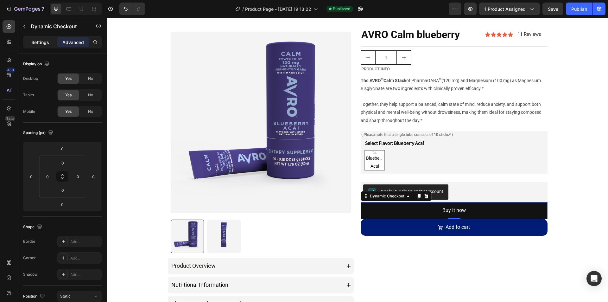
click at [56, 40] on div "Settings" at bounding box center [40, 42] width 32 height 10
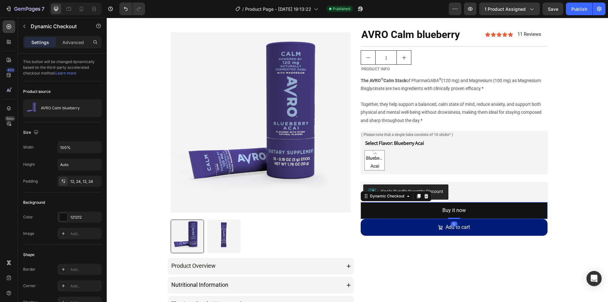
click at [52, 40] on div "Settings" at bounding box center [40, 42] width 32 height 10
click at [426, 196] on icon at bounding box center [427, 196] width 4 height 4
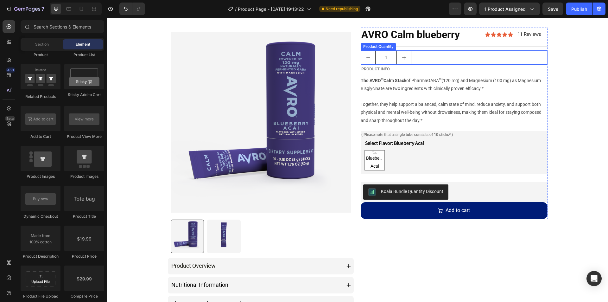
click at [415, 56] on div "1" at bounding box center [454, 57] width 187 height 14
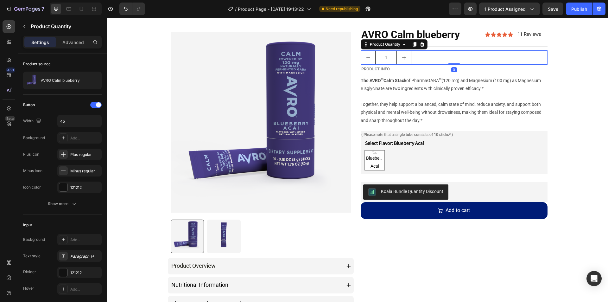
click at [420, 43] on icon at bounding box center [422, 44] width 4 height 4
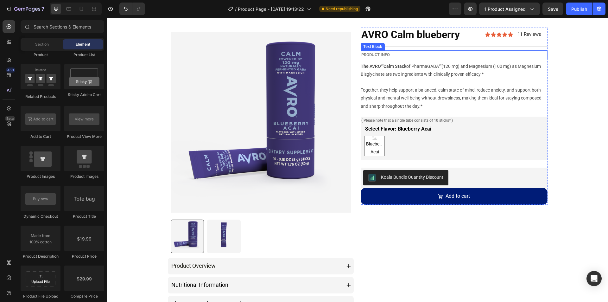
click at [409, 53] on p "PRODUCT INFO" at bounding box center [455, 54] width 186 height 7
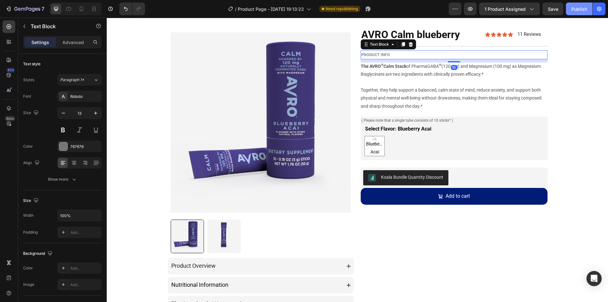
click at [577, 5] on button "Publish" at bounding box center [579, 9] width 27 height 13
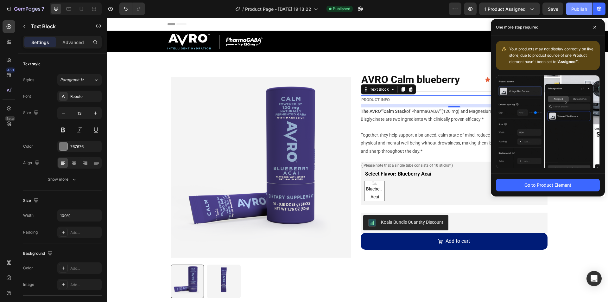
click at [575, 8] on div "Publish" at bounding box center [580, 9] width 16 height 7
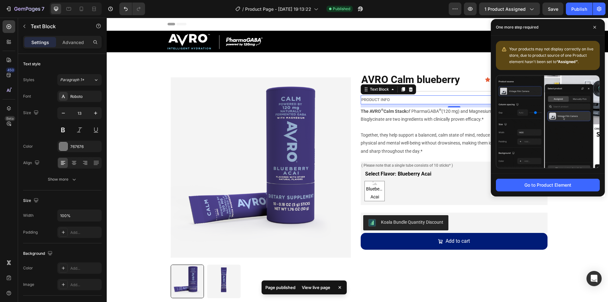
click at [399, 100] on p "PRODUCT INFO" at bounding box center [455, 99] width 186 height 7
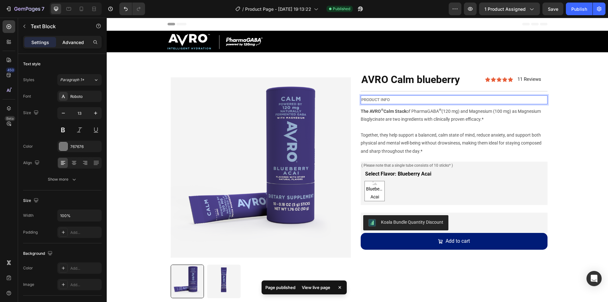
click at [74, 46] on div "Advanced" at bounding box center [73, 42] width 32 height 10
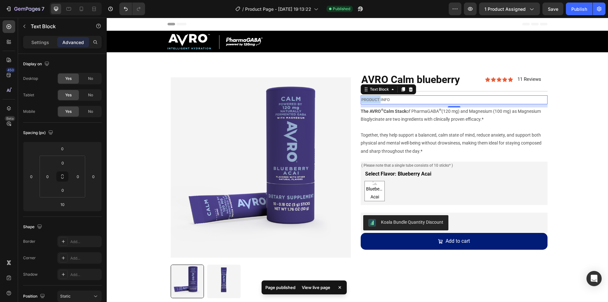
click at [375, 100] on p "PRODUCT INFO" at bounding box center [455, 99] width 186 height 7
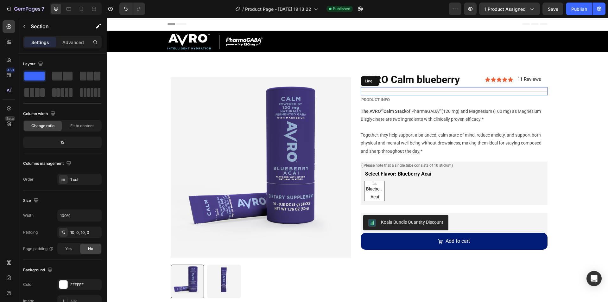
click at [536, 95] on div "Title Line" at bounding box center [454, 91] width 187 height 8
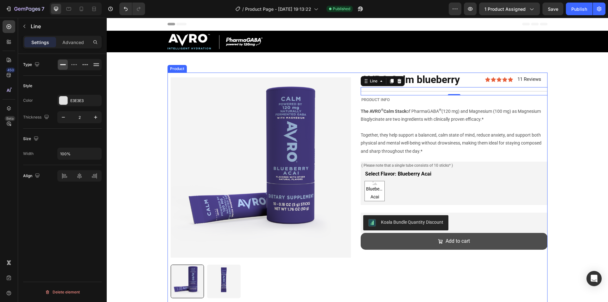
click at [382, 241] on button "Add to cart" at bounding box center [454, 241] width 187 height 17
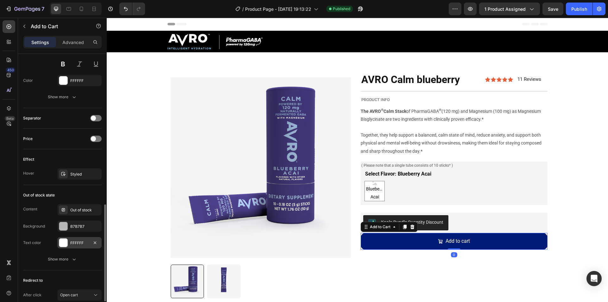
scroll to position [463, 0]
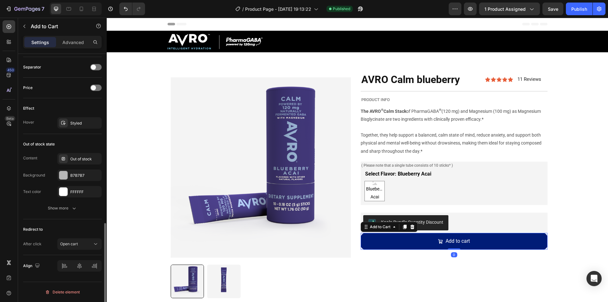
click at [75, 237] on div "Redirect to After click Open cart" at bounding box center [62, 237] width 79 height 36
click at [77, 246] on span "Open cart" at bounding box center [69, 243] width 18 height 5
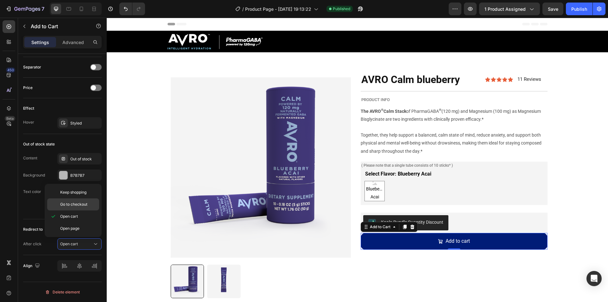
click at [72, 207] on span "Go to checkout" at bounding box center [73, 205] width 27 height 6
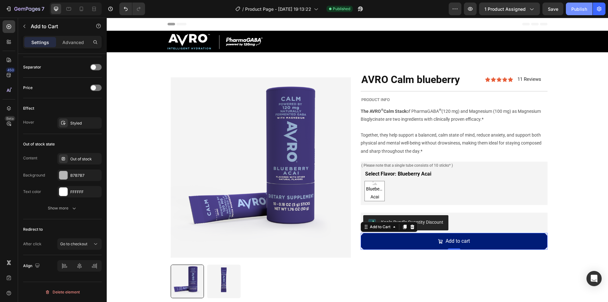
click at [574, 13] on button "Publish" at bounding box center [579, 9] width 27 height 13
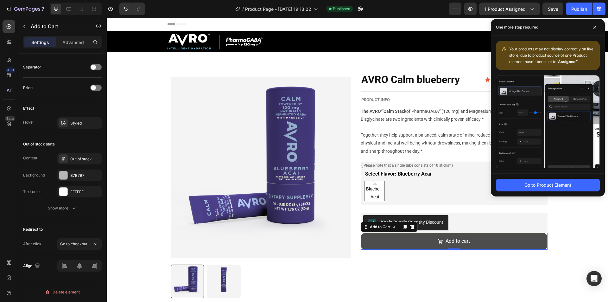
click at [426, 240] on button "Add to cart" at bounding box center [454, 241] width 187 height 17
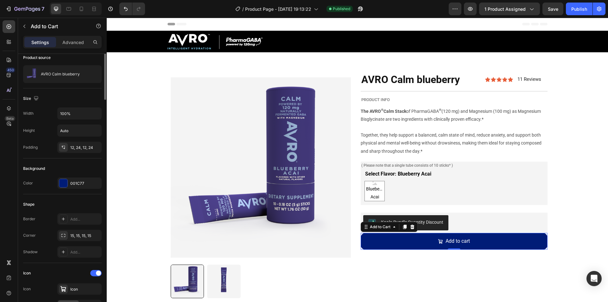
scroll to position [0, 0]
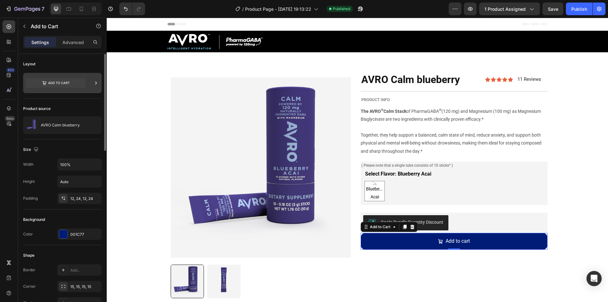
click at [67, 85] on icon at bounding box center [56, 83] width 60 height 10
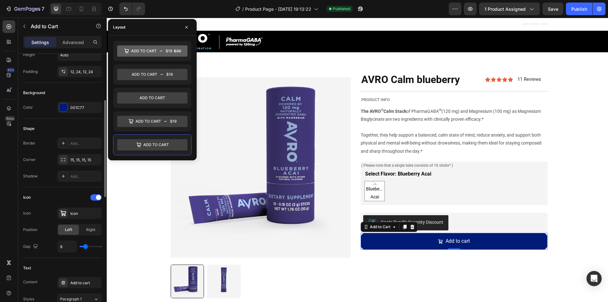
scroll to position [158, 0]
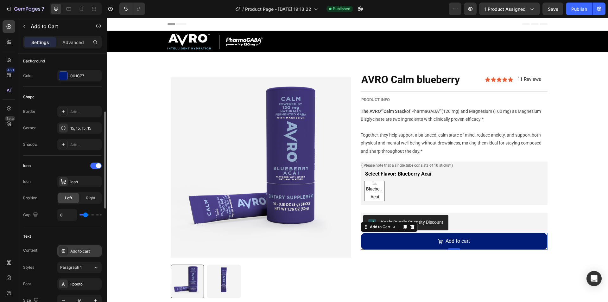
click at [78, 253] on div "Add to cart" at bounding box center [85, 251] width 30 height 6
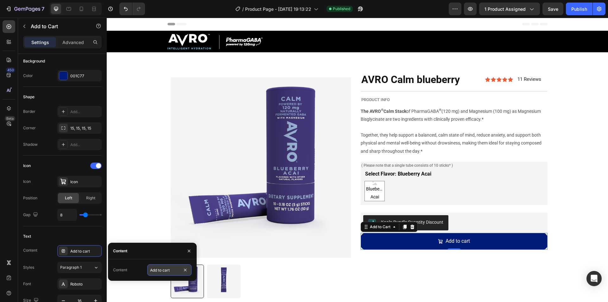
click at [159, 265] on input "Add to cart" at bounding box center [169, 269] width 44 height 11
type input "Buy Now"
click at [101, 167] on div at bounding box center [95, 166] width 11 height 6
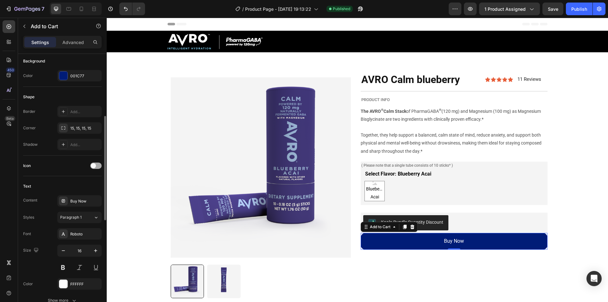
click at [98, 167] on div at bounding box center [95, 166] width 11 height 6
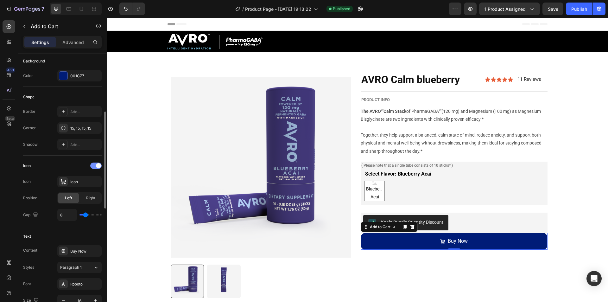
click at [98, 167] on span at bounding box center [98, 165] width 5 height 5
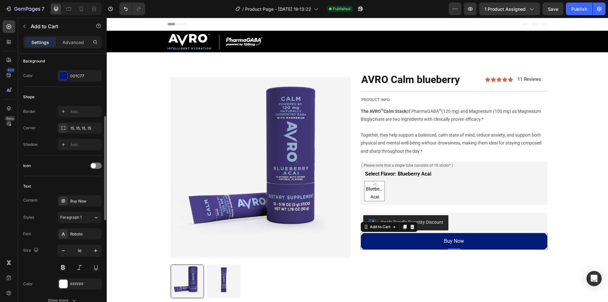
click at [71, 171] on div "Icon" at bounding box center [62, 166] width 79 height 21
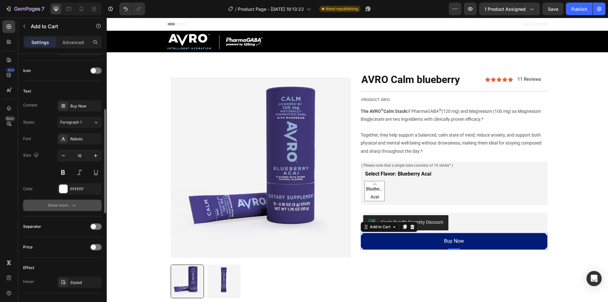
scroll to position [222, 0]
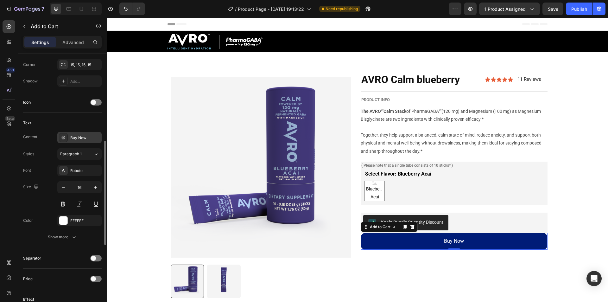
click at [80, 137] on div "Buy Now" at bounding box center [85, 138] width 30 height 6
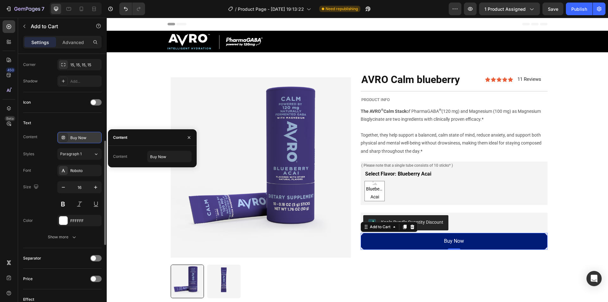
click at [63, 139] on icon at bounding box center [63, 137] width 5 height 5
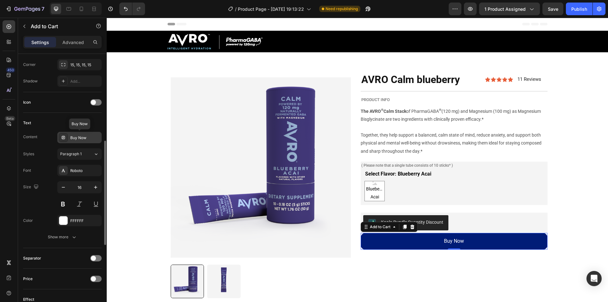
click at [63, 139] on icon at bounding box center [63, 137] width 5 height 5
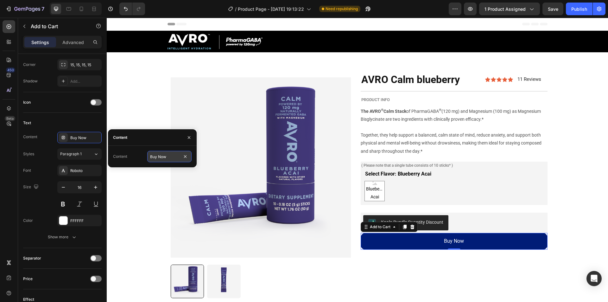
click at [162, 153] on input "Buy Now" at bounding box center [169, 156] width 44 height 11
click at [46, 119] on div "Text" at bounding box center [62, 123] width 79 height 10
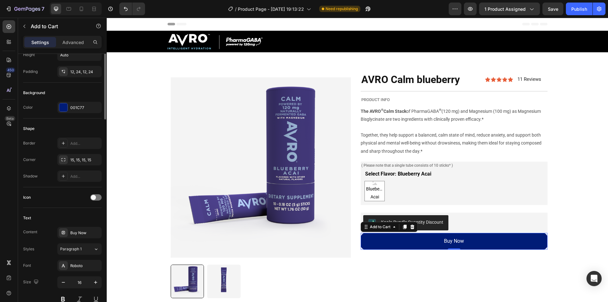
scroll to position [0, 0]
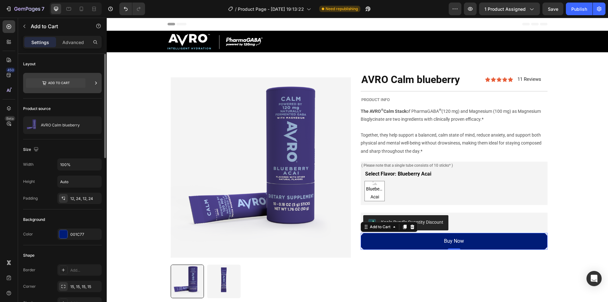
click at [89, 84] on div at bounding box center [62, 83] width 79 height 20
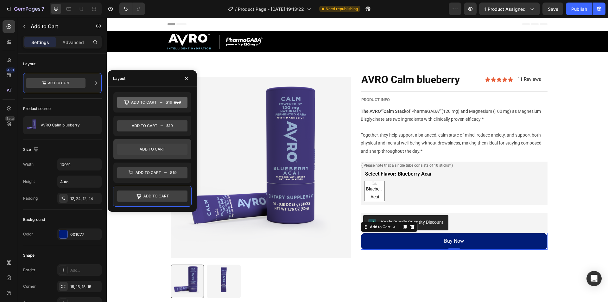
click at [164, 151] on icon at bounding box center [152, 149] width 70 height 11
click at [71, 63] on div "Layout" at bounding box center [62, 64] width 79 height 10
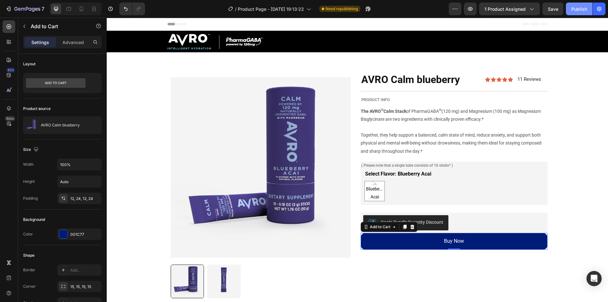
click at [578, 7] on div "Publish" at bounding box center [580, 9] width 16 height 7
